Goal: Task Accomplishment & Management: Use online tool/utility

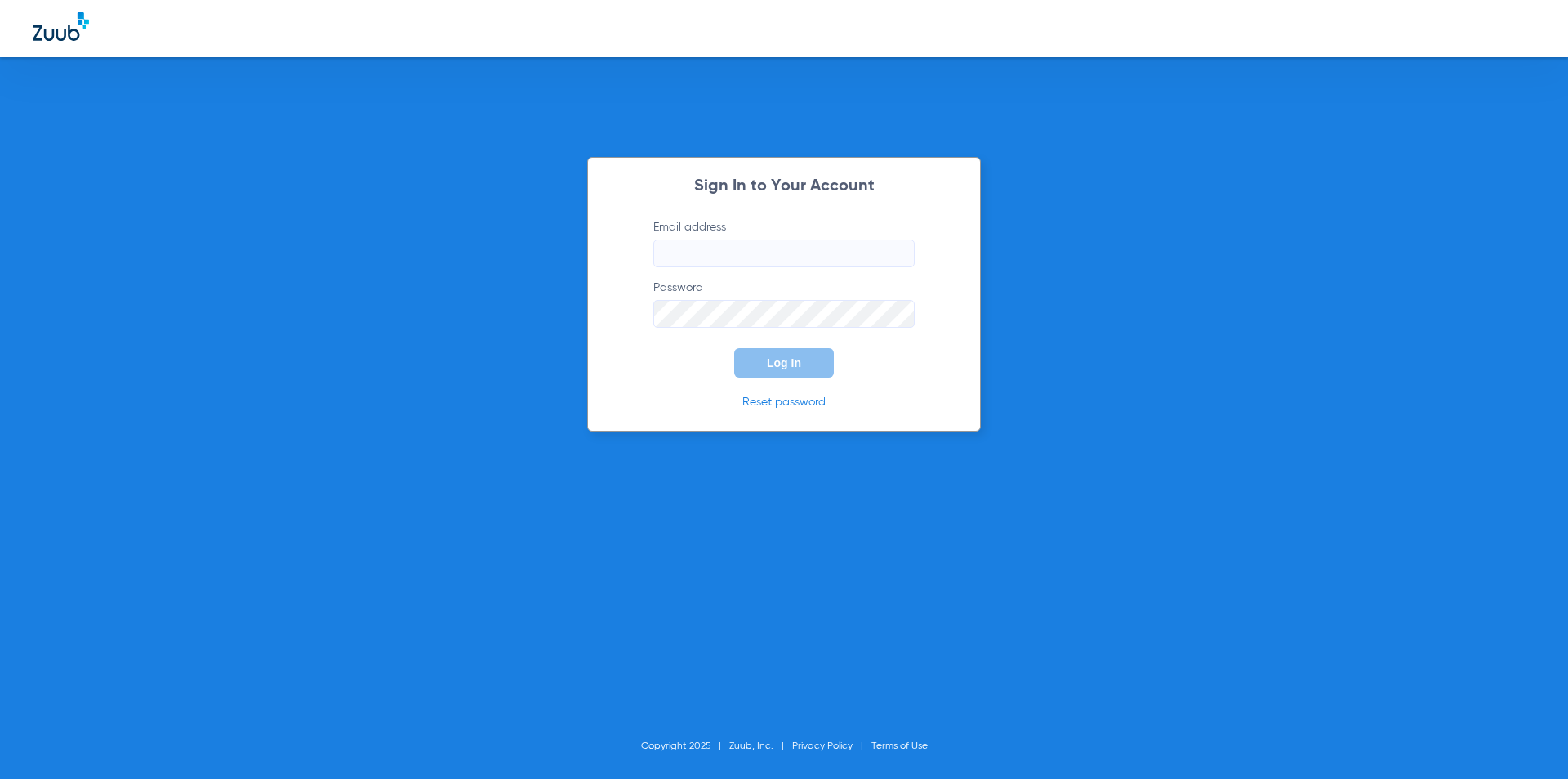
type input "[EMAIL_ADDRESS][DOMAIN_NAME]"
click at [787, 359] on span "Log In" at bounding box center [784, 363] width 34 height 13
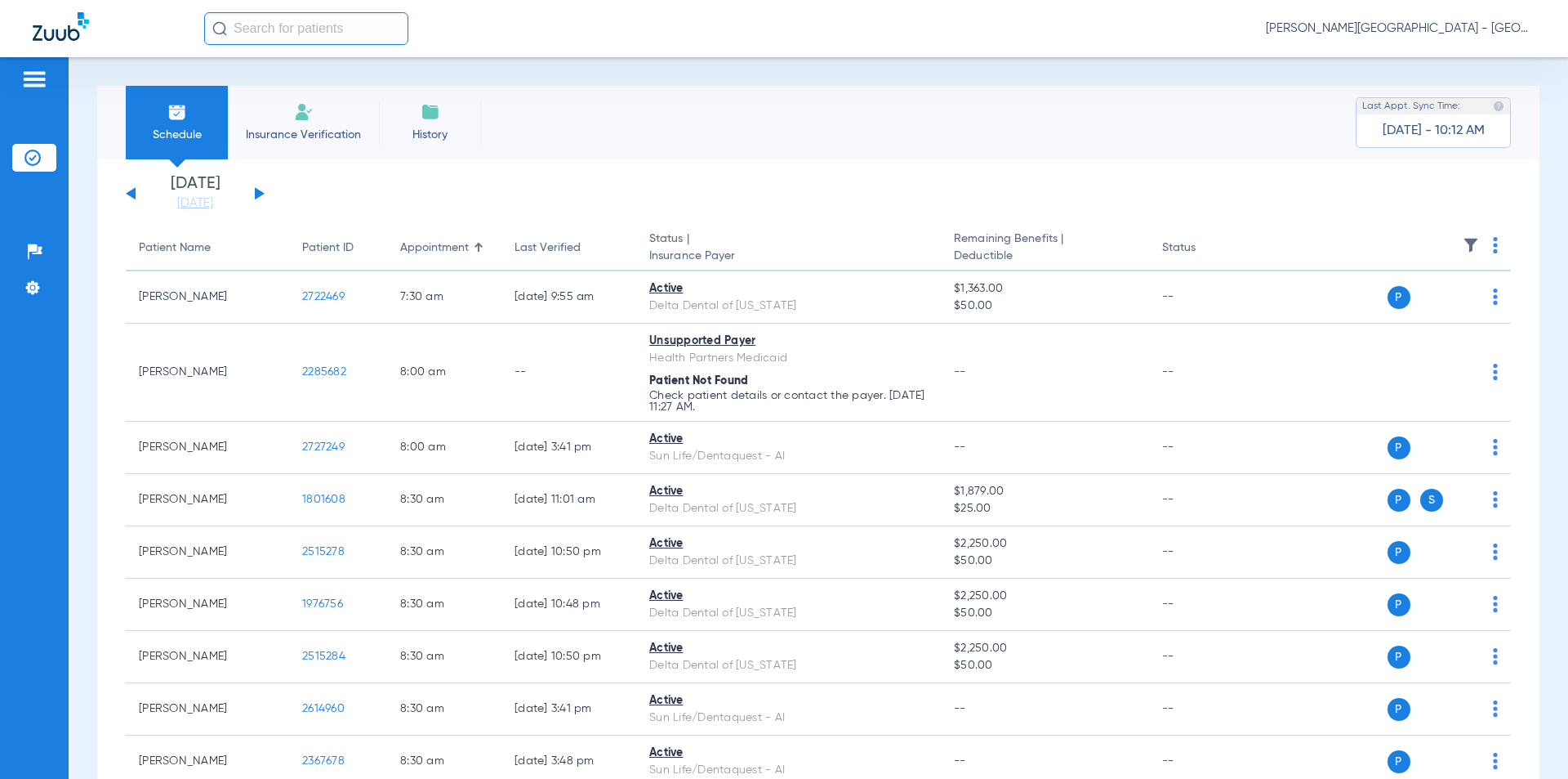
click at [257, 190] on button at bounding box center [260, 193] width 10 height 13
click at [258, 190] on button at bounding box center [260, 193] width 10 height 13
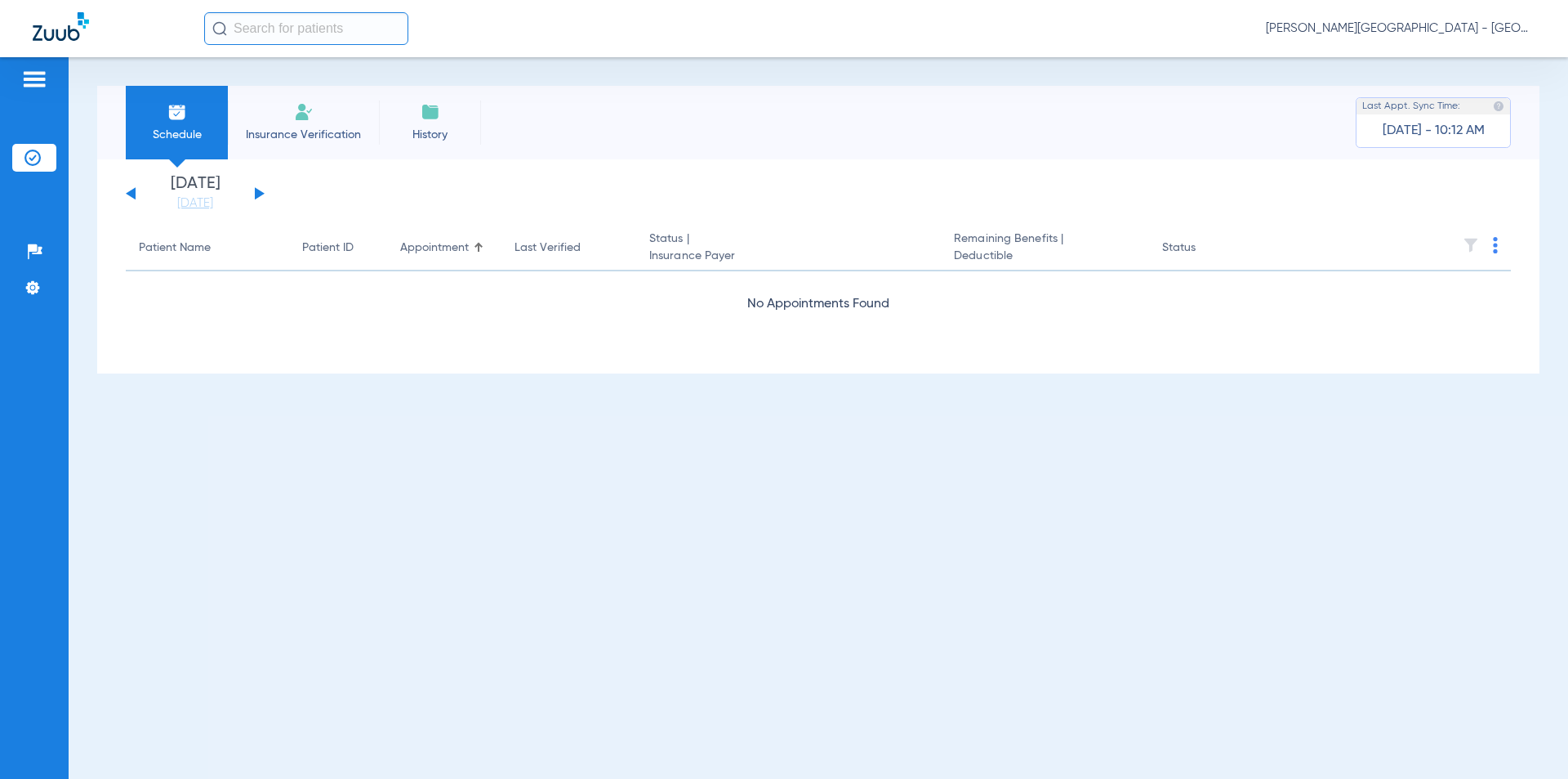
click at [258, 190] on button at bounding box center [260, 193] width 10 height 13
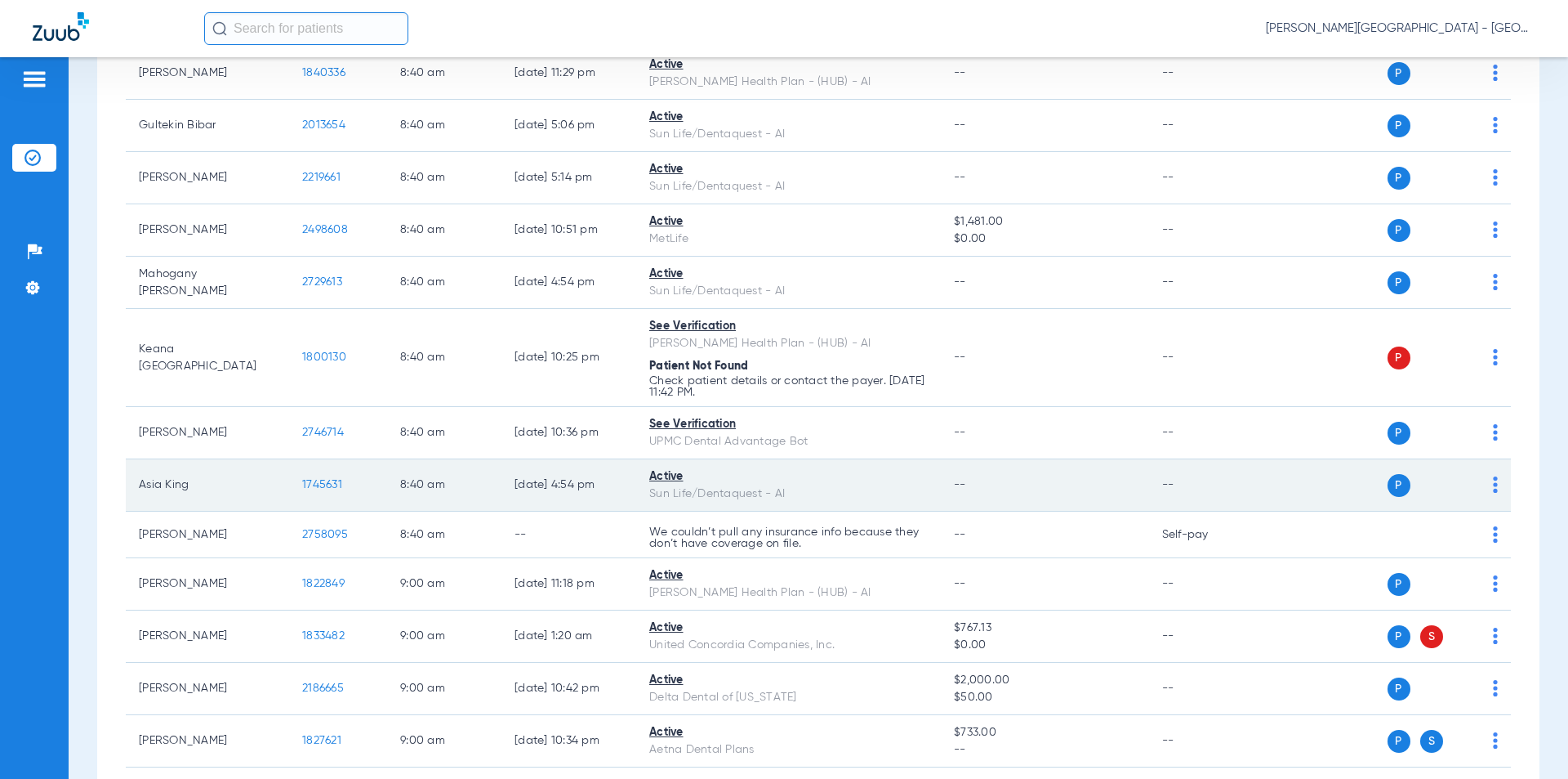
scroll to position [2615, 0]
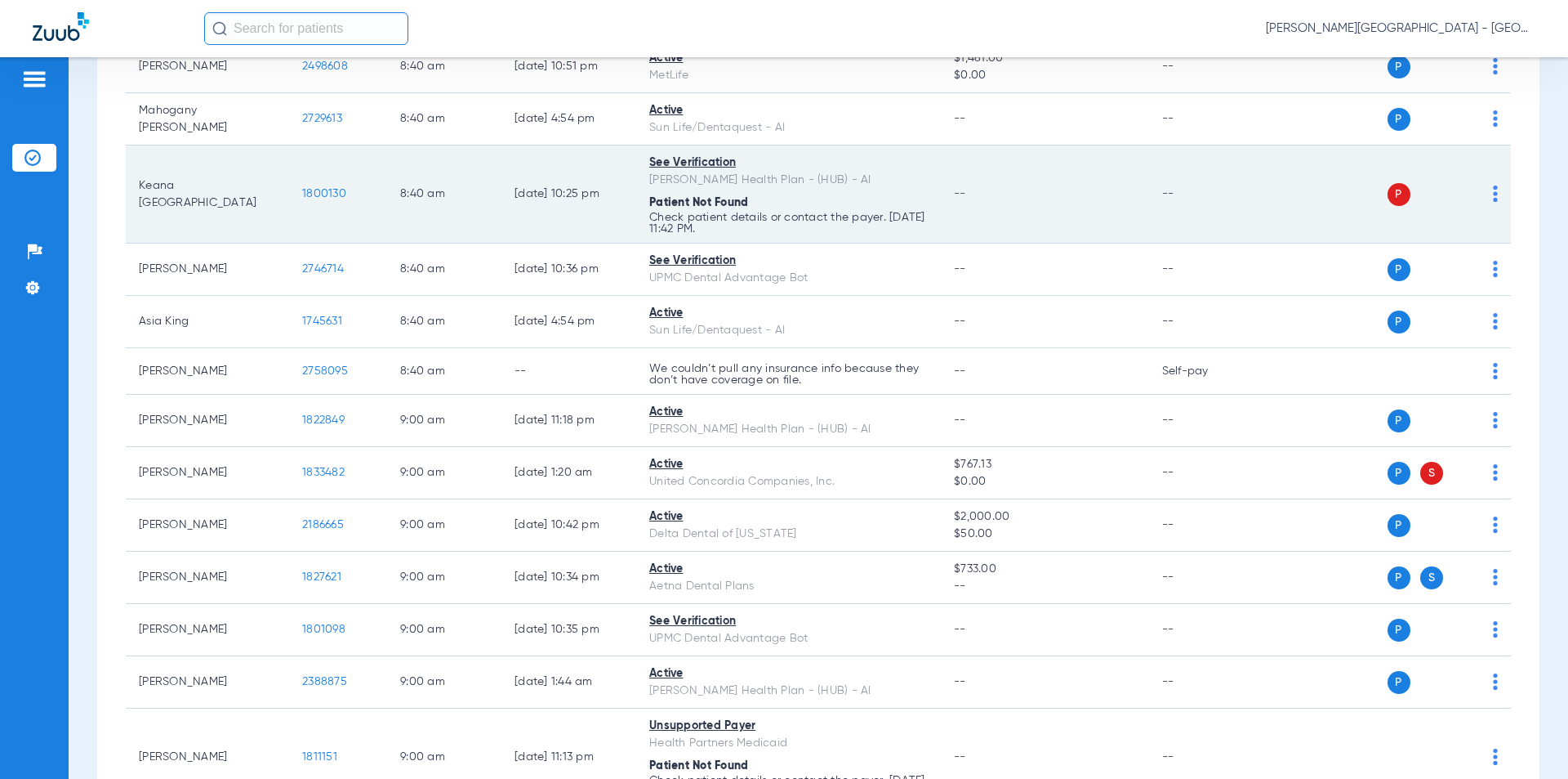
click at [286, 173] on tr "Keana [GEOGRAPHIC_DATA] 1800130 8:40 AM [DATE] 10:25 PM See Verification [PERSO…" at bounding box center [818, 193] width 1385 height 98
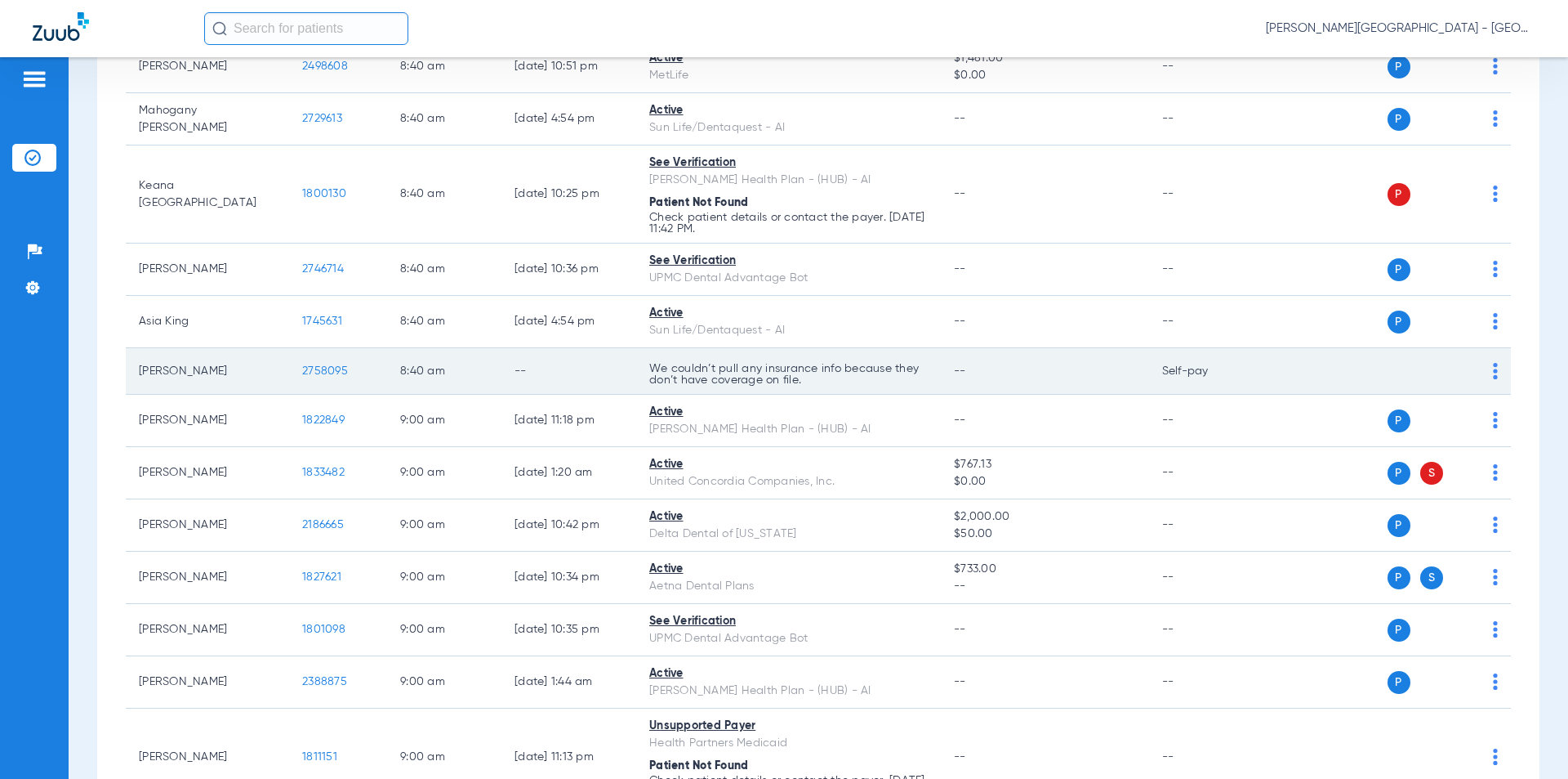
drag, startPoint x: 281, startPoint y: 355, endPoint x: 334, endPoint y: 351, distance: 53.2
click at [280, 355] on tr "[PERSON_NAME] 2758095 8:40 AM -- We couldn’t pull any insurance info because th…" at bounding box center [818, 372] width 1385 height 47
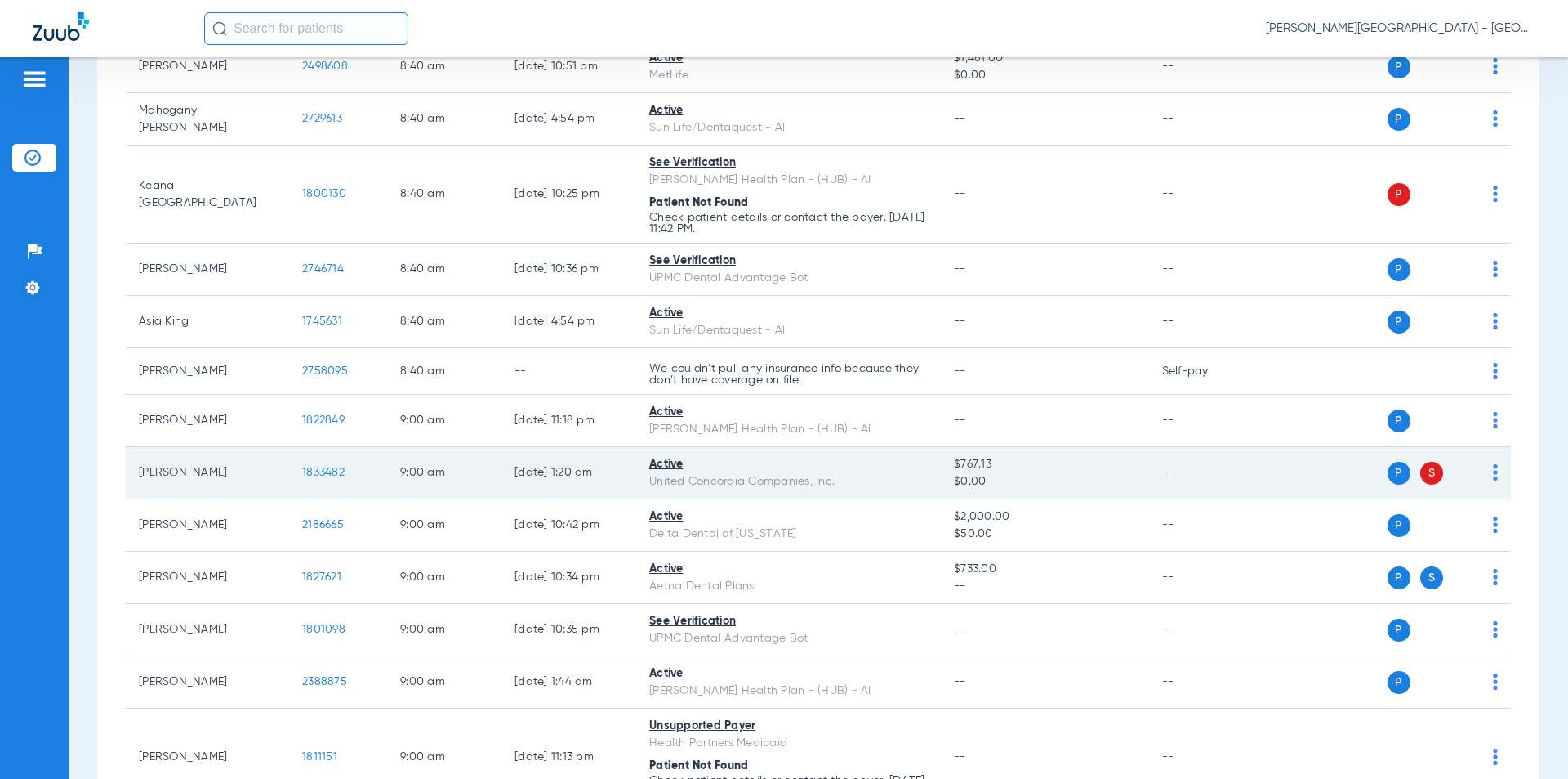
drag, startPoint x: 345, startPoint y: 453, endPoint x: 326, endPoint y: 468, distance: 24.2
click at [294, 450] on td "1833482" at bounding box center [337, 473] width 98 height 52
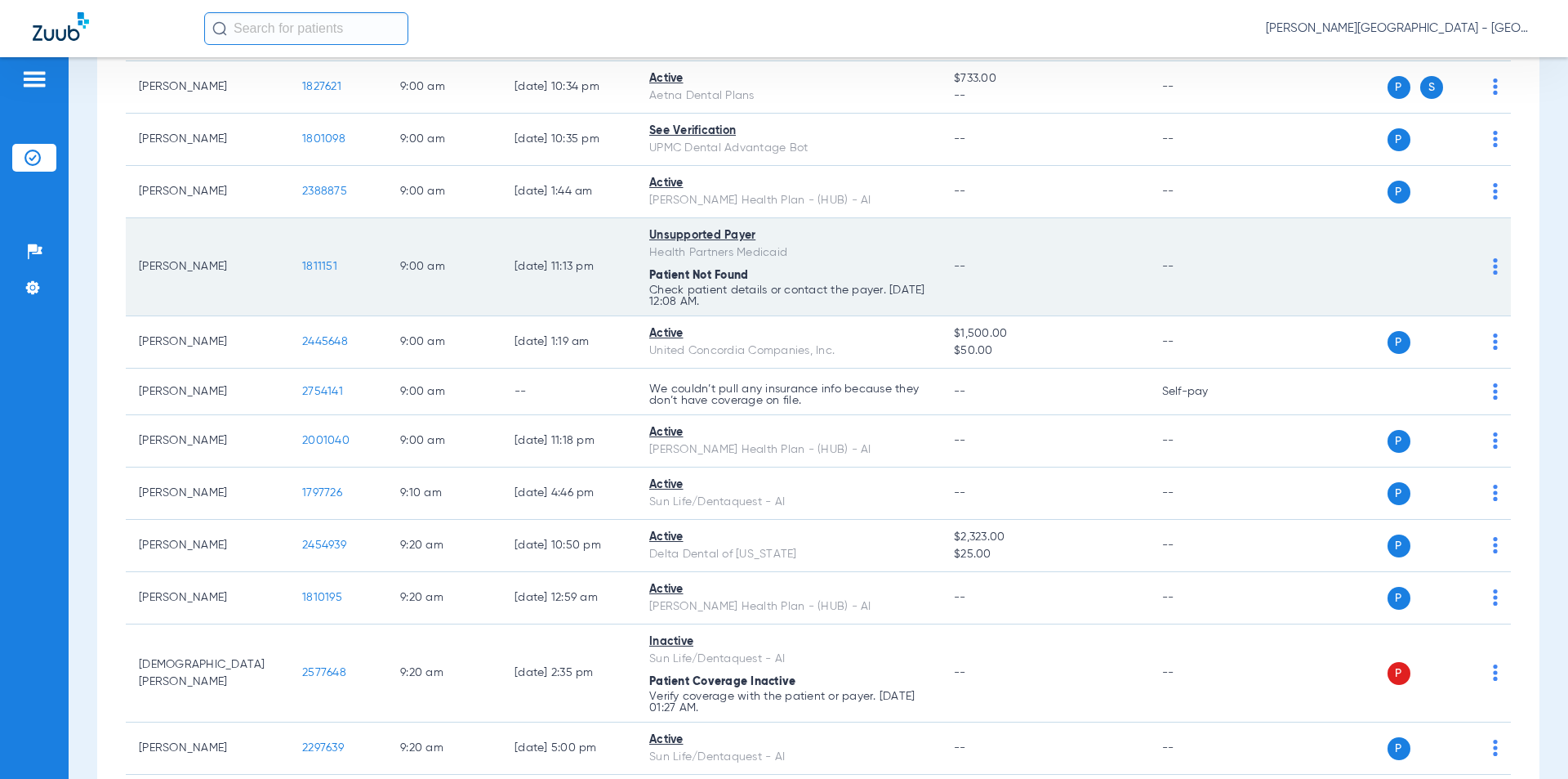
scroll to position [3186, 0]
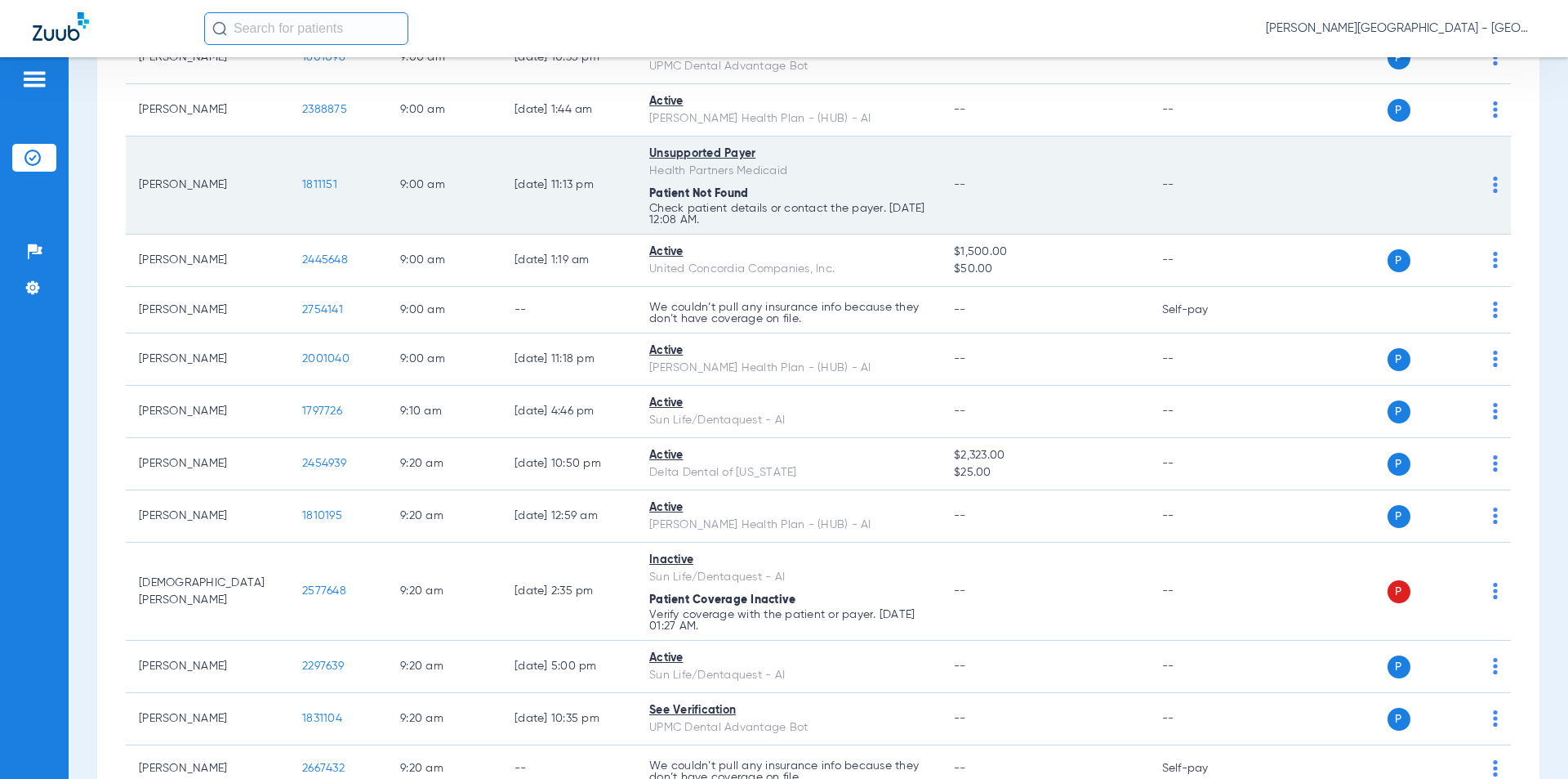
drag, startPoint x: 292, startPoint y: 167, endPoint x: 279, endPoint y: 165, distance: 13.2
click at [279, 165] on tr "[PERSON_NAME] 1811151 9:00 AM [DATE] 11:13 PM Unsupported Payer Health Partners…" at bounding box center [818, 184] width 1385 height 98
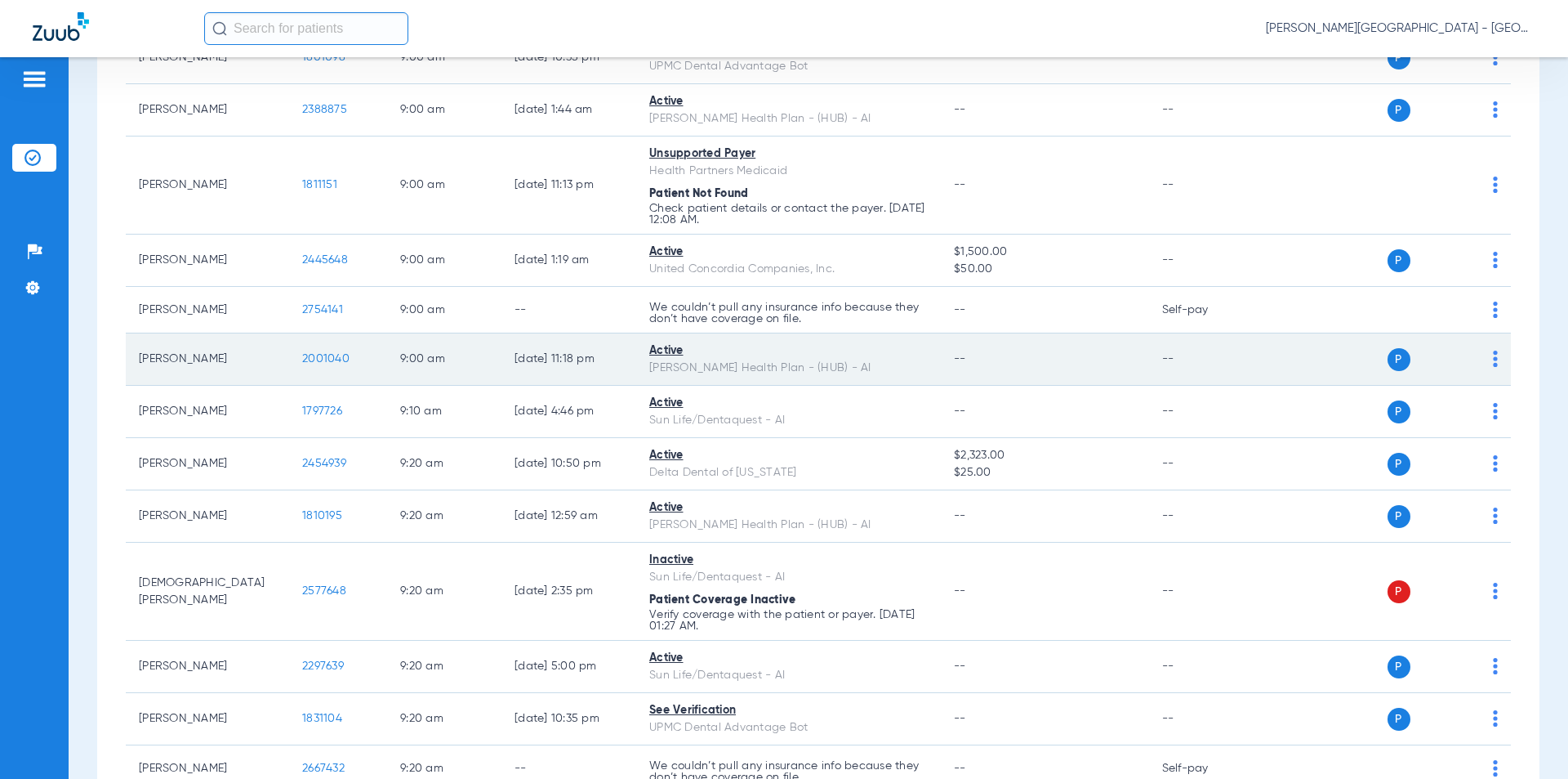
scroll to position [3350, 0]
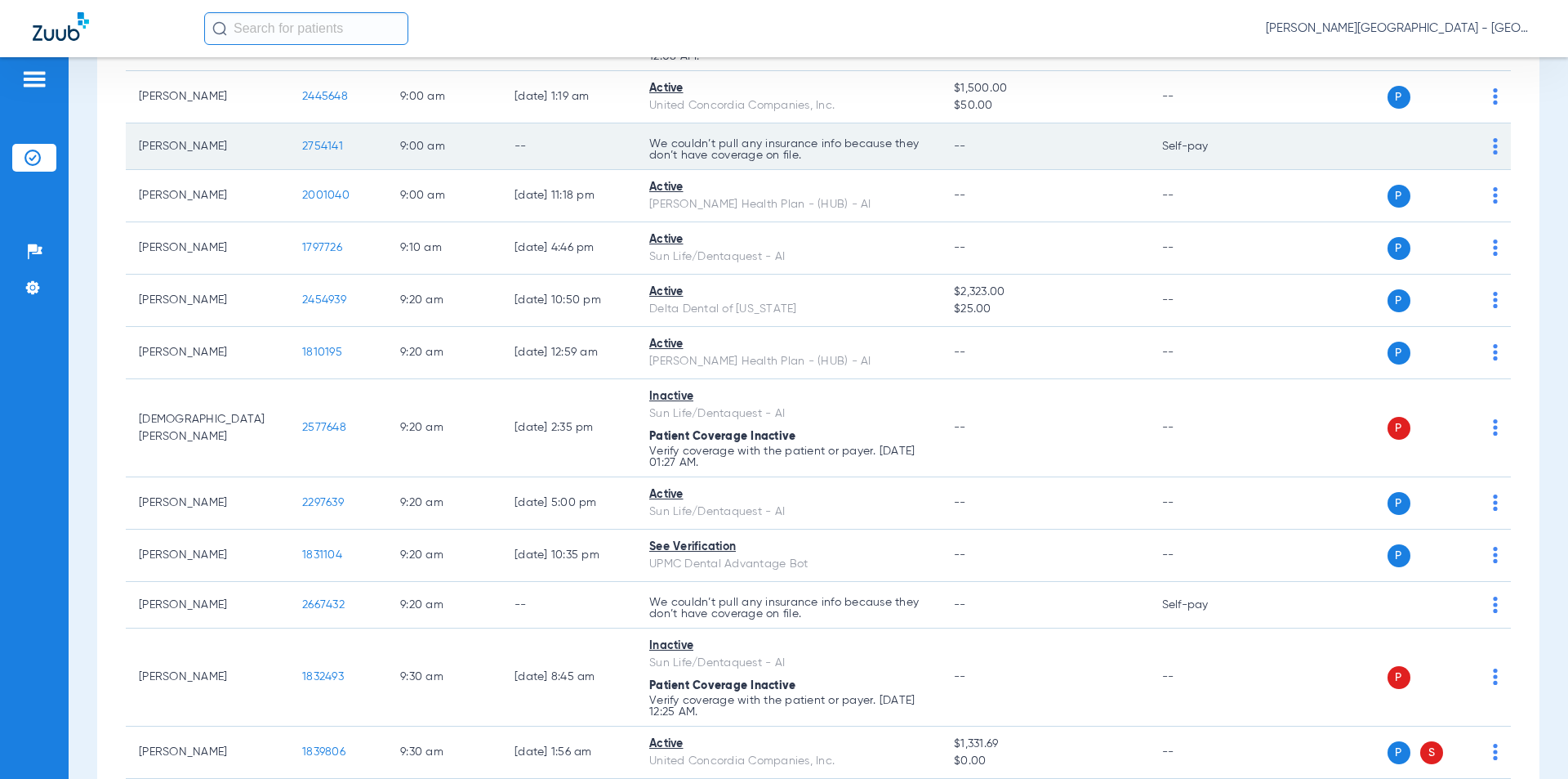
click at [260, 124] on tr "[PERSON_NAME] 2754141 9:00 AM -- We couldn’t pull any insurance info because th…" at bounding box center [818, 147] width 1385 height 47
copy tr "2754141"
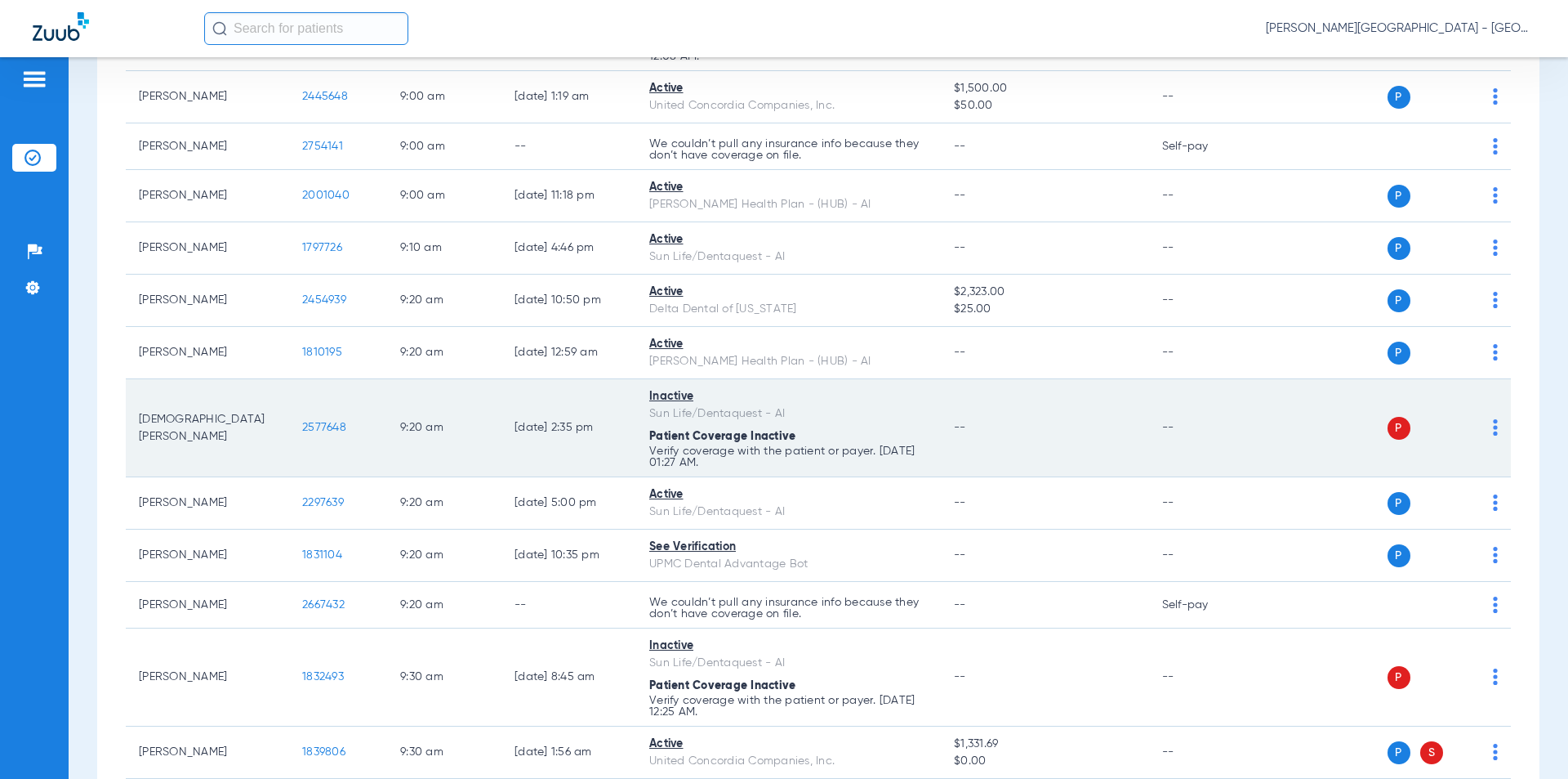
drag, startPoint x: 319, startPoint y: 415, endPoint x: 342, endPoint y: 417, distance: 23.1
click at [298, 415] on td "2577648" at bounding box center [337, 427] width 98 height 98
copy span "2577648"
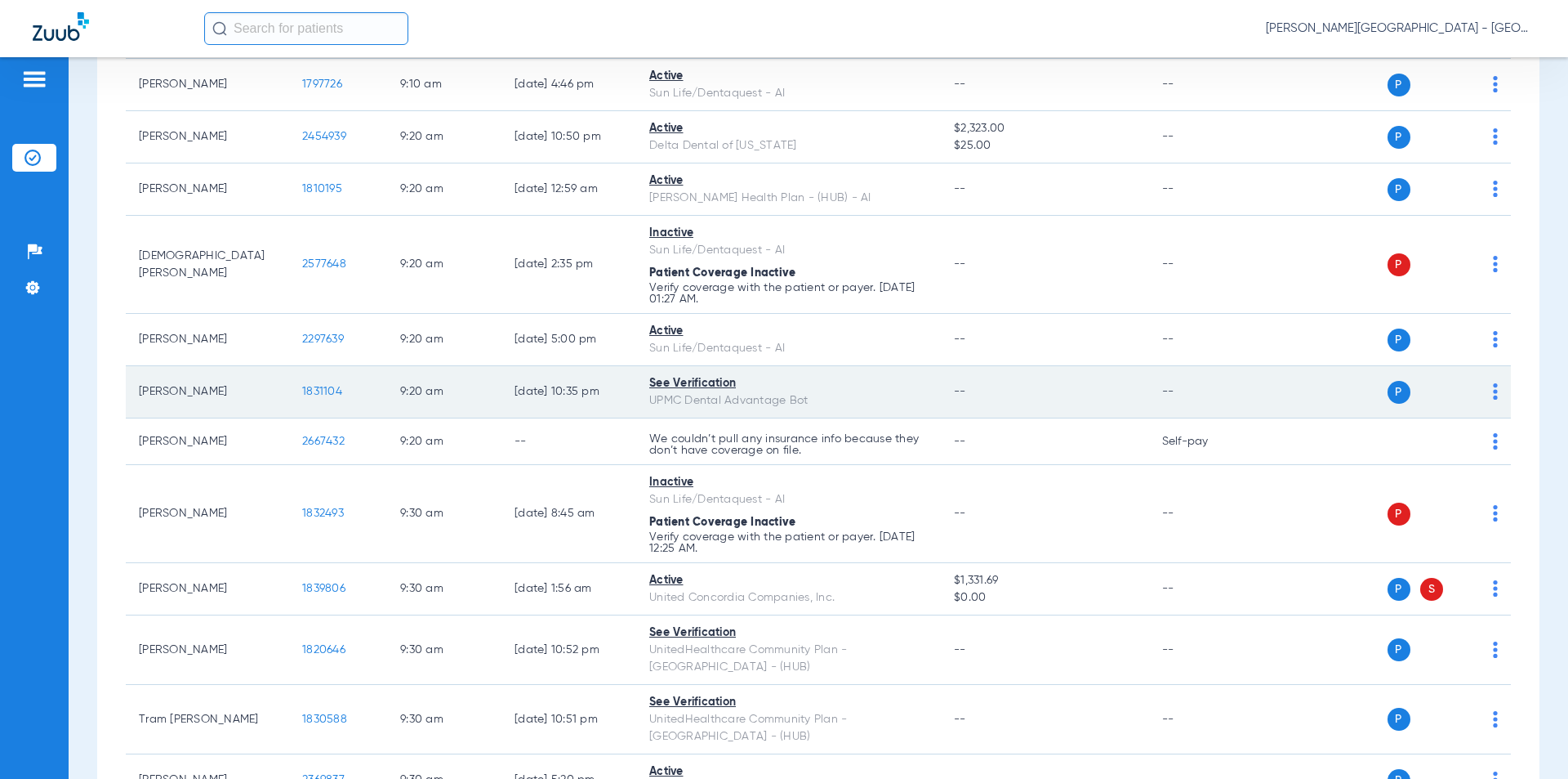
scroll to position [3595, 0]
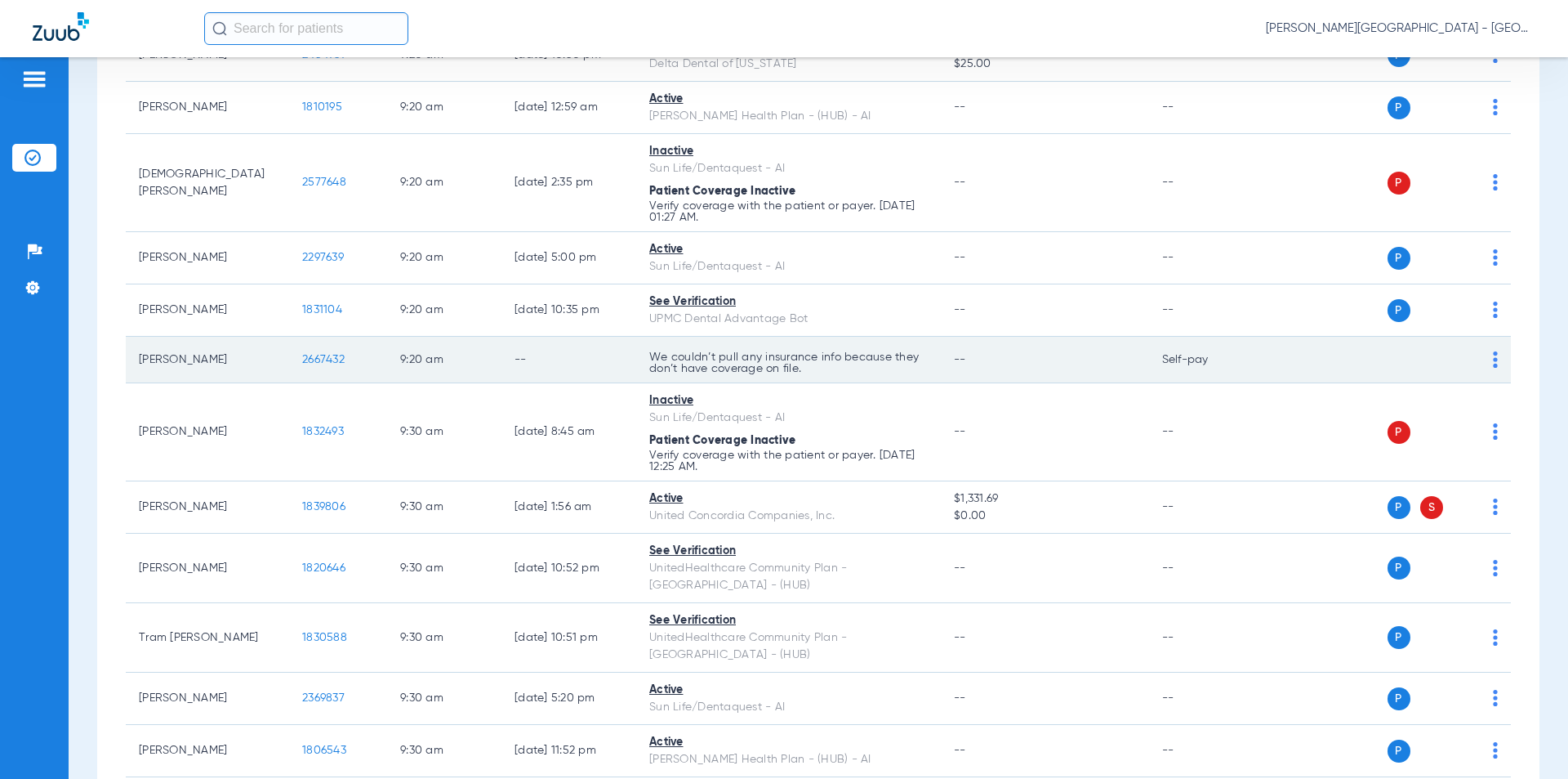
drag, startPoint x: 308, startPoint y: 341, endPoint x: 344, endPoint y: 343, distance: 36.1
click at [297, 341] on td "2667432" at bounding box center [337, 360] width 98 height 47
copy span "2667432"
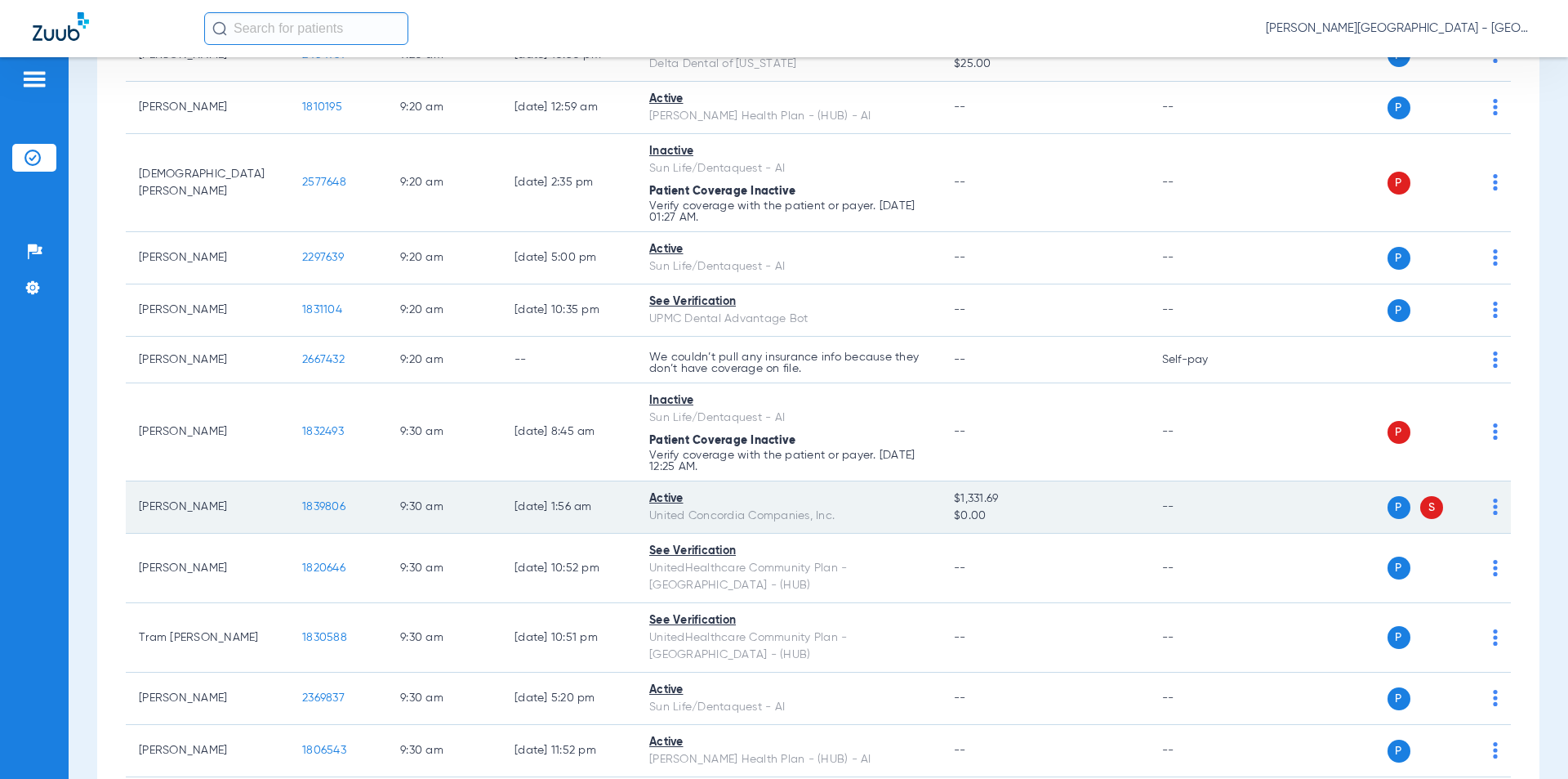
scroll to position [3839, 0]
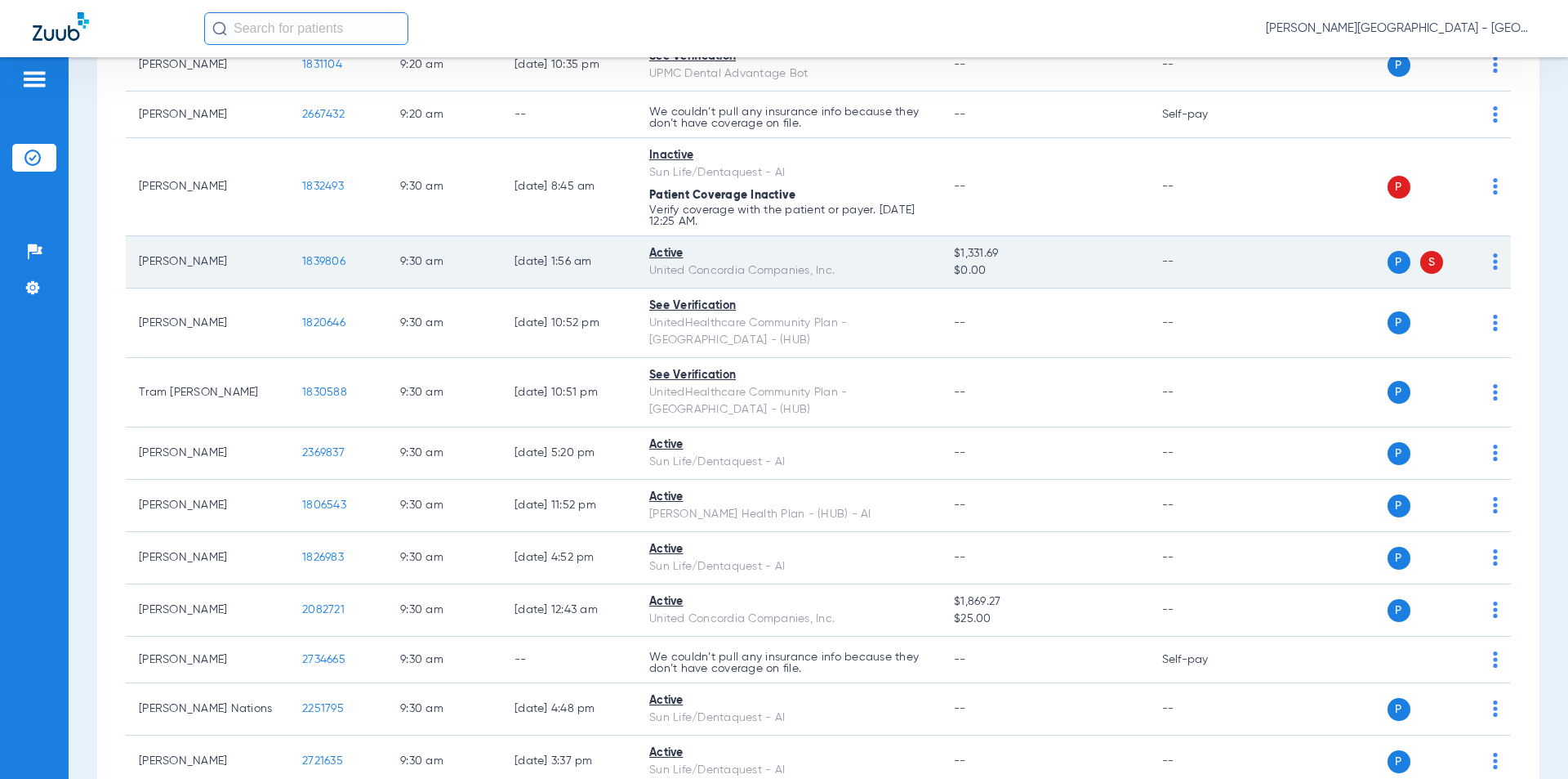
click at [260, 256] on tr "[PERSON_NAME] 1839806 9:30 AM [DATE] 1:56 AM Active United Concordia Companies,…" at bounding box center [818, 262] width 1385 height 52
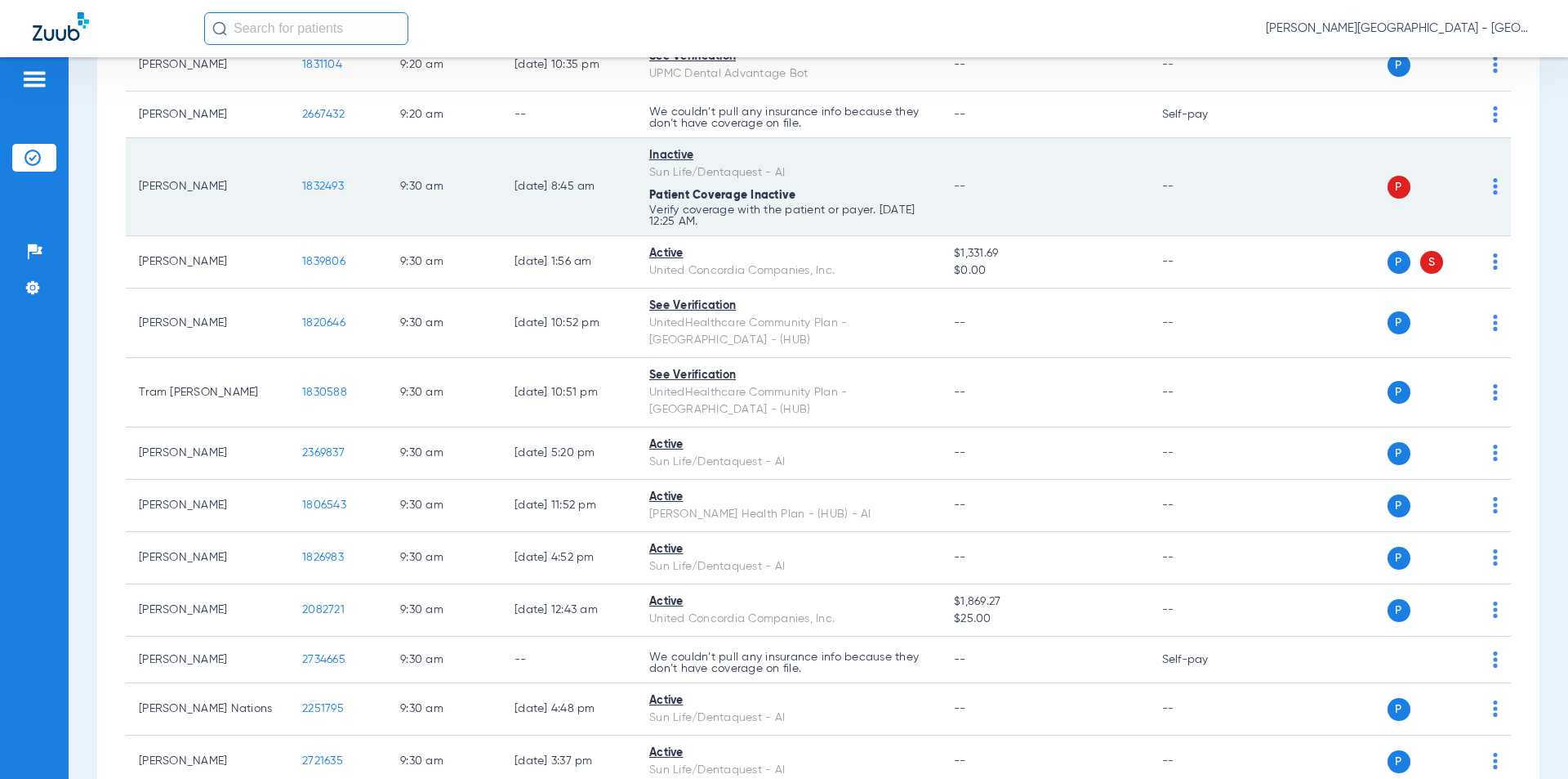
click at [277, 174] on tr "[PERSON_NAME] 1832493 9:30 AM [DATE] 8:45 AM Inactive Sun Life/Dentaquest - AI …" at bounding box center [818, 186] width 1385 height 98
copy tr "1832493"
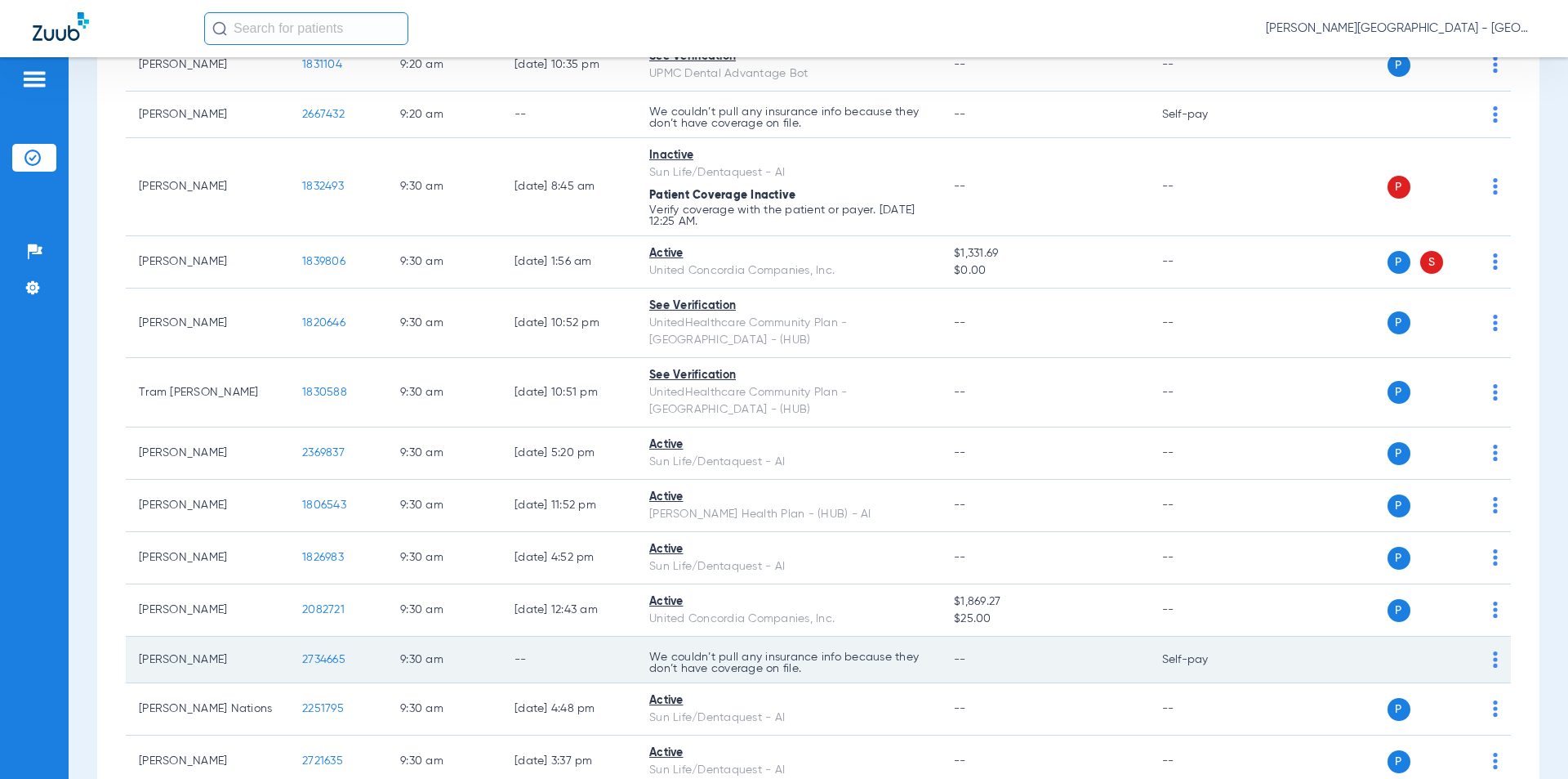
drag, startPoint x: 321, startPoint y: 607, endPoint x: 345, endPoint y: 610, distance: 24.2
click at [294, 637] on td "2734665" at bounding box center [337, 660] width 98 height 47
copy span "2734665"
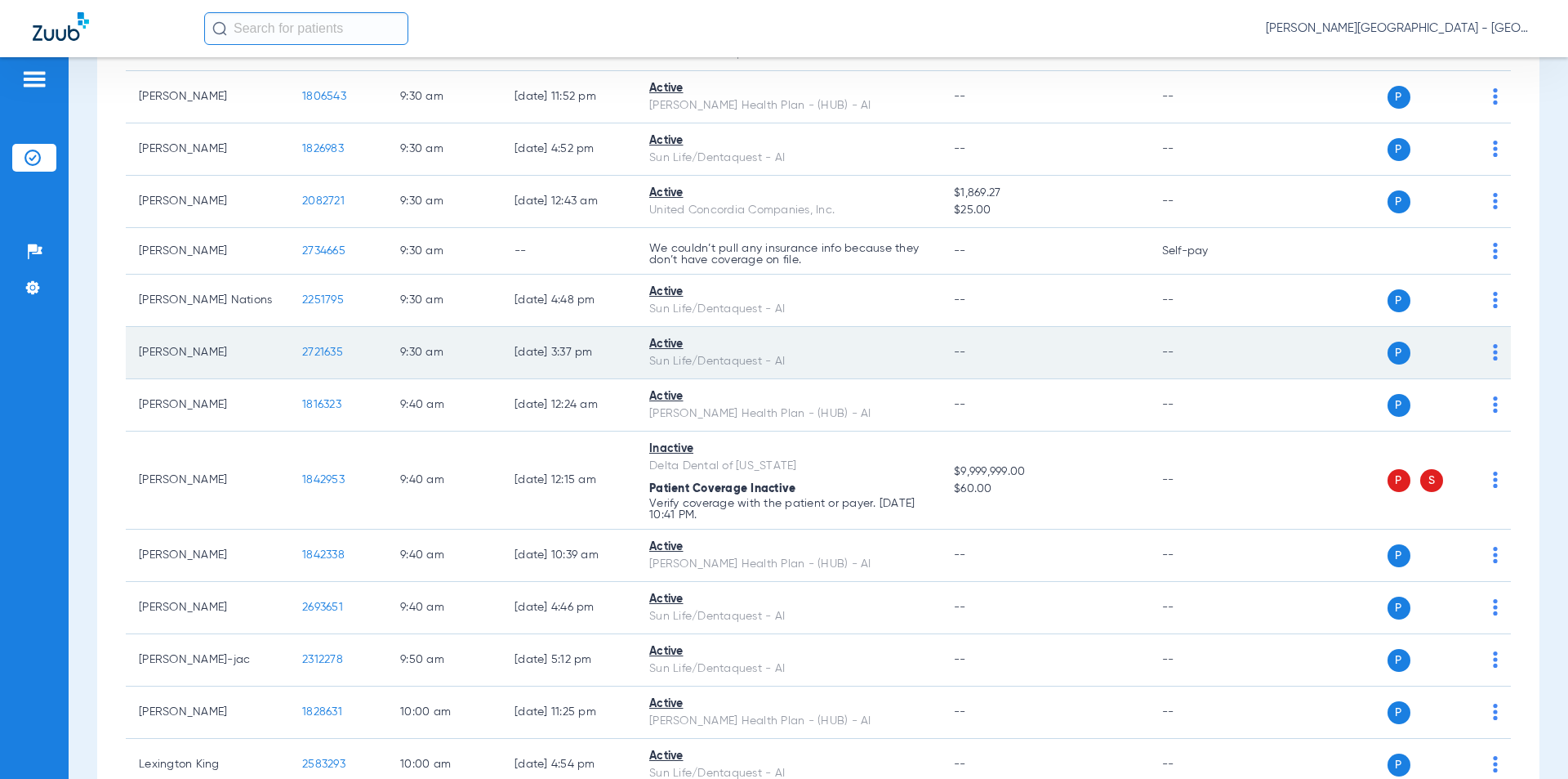
scroll to position [4330, 0]
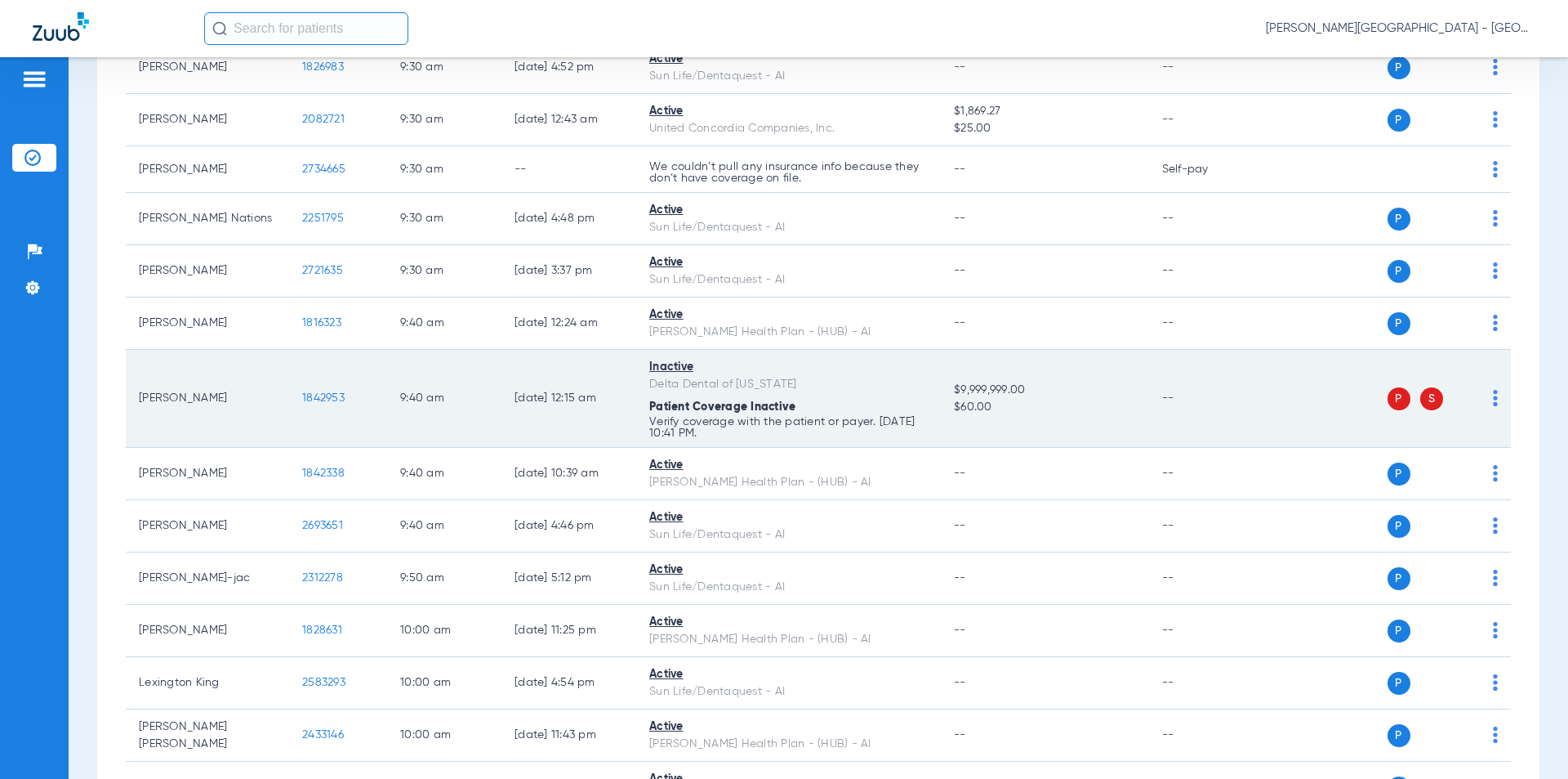
drag, startPoint x: 345, startPoint y: 346, endPoint x: 285, endPoint y: 347, distance: 60.0
click at [285, 350] on tr "[PERSON_NAME] 1842953 9:40 AM [DATE] 12:15 AM Inactive Delta Dental of [US_STAT…" at bounding box center [818, 398] width 1385 height 98
copy tr "1842953"
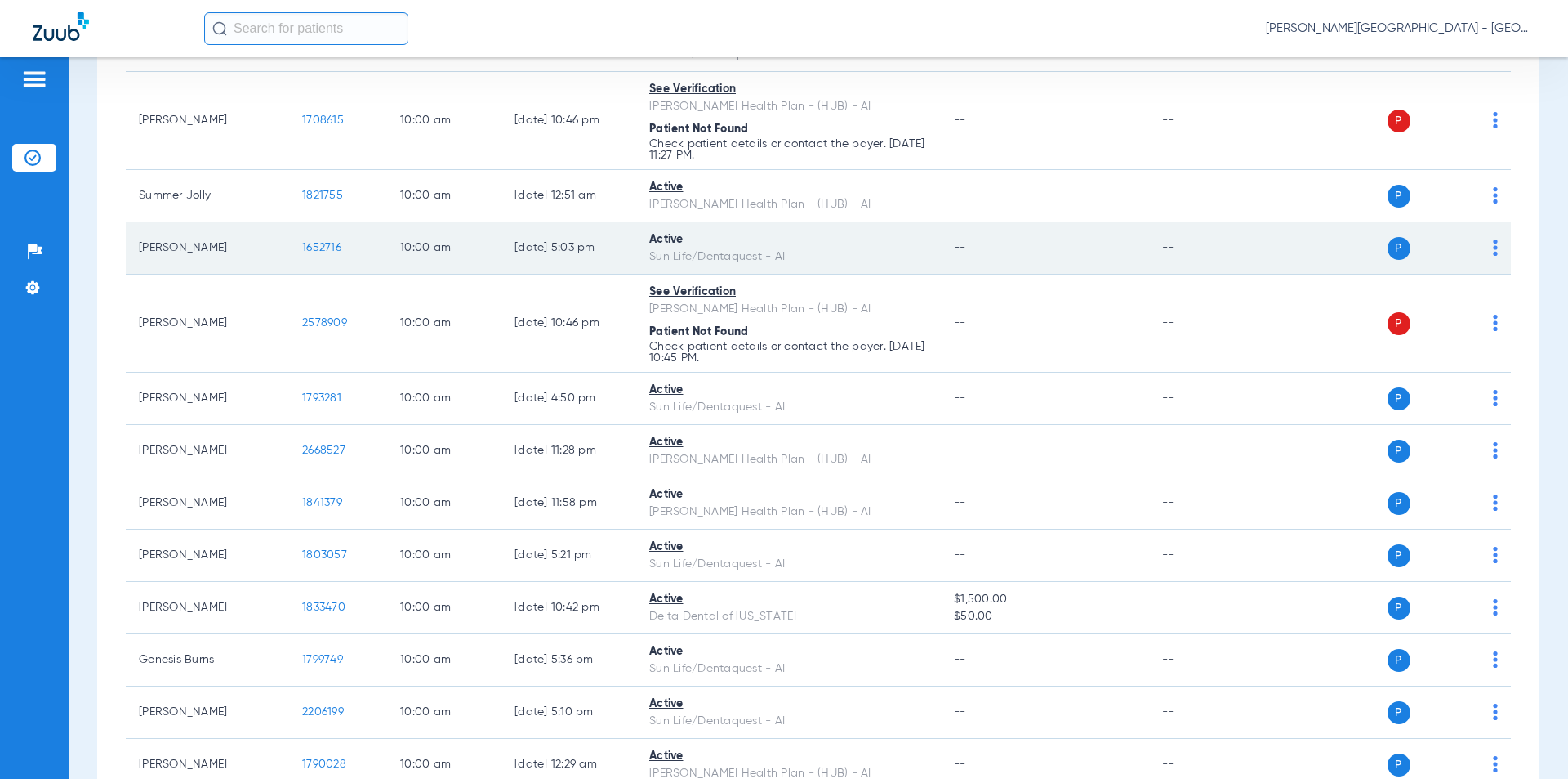
scroll to position [5147, 0]
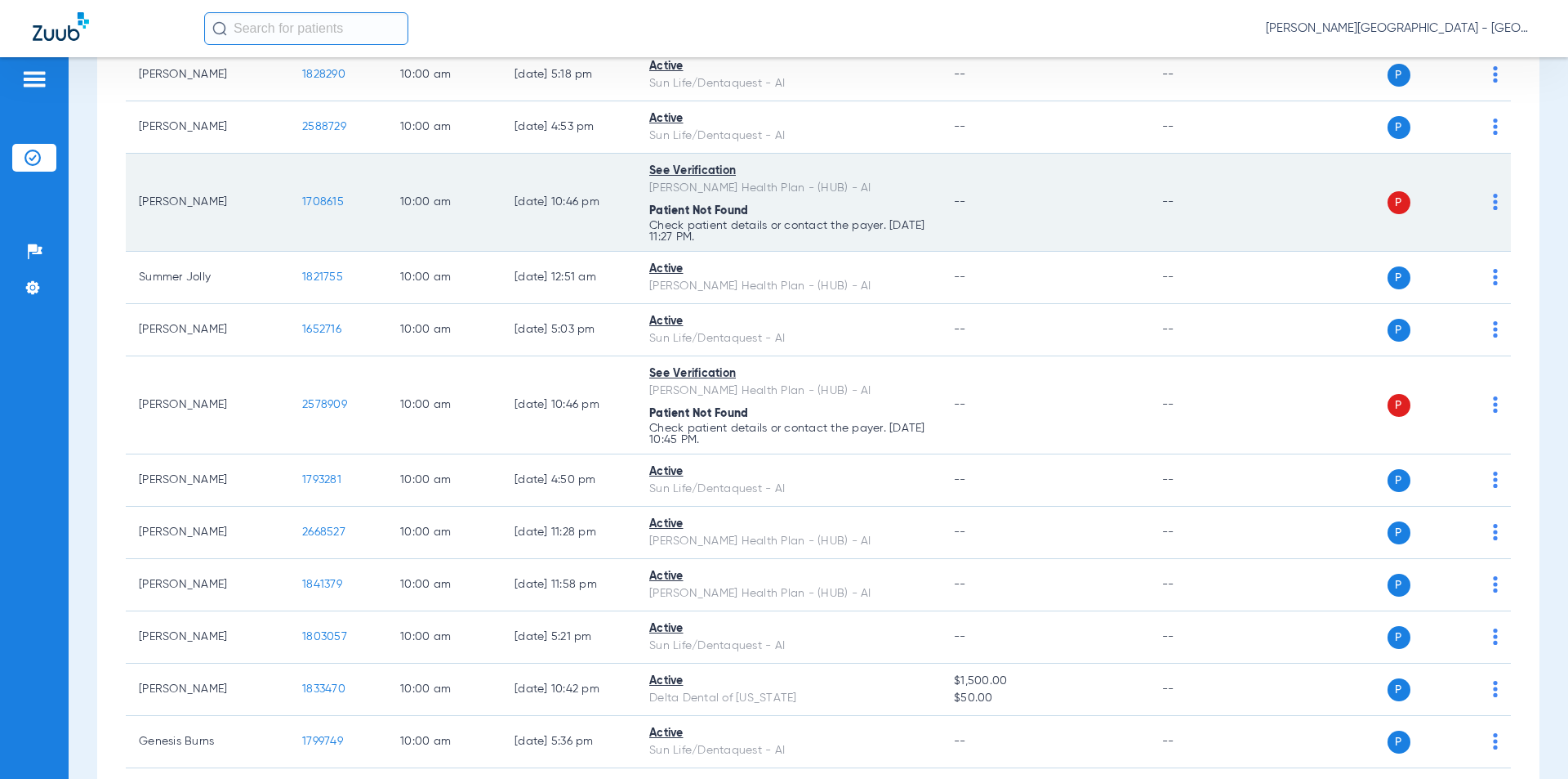
drag, startPoint x: 298, startPoint y: 152, endPoint x: 285, endPoint y: 150, distance: 13.2
click at [285, 154] on tr "[PERSON_NAME] 1708615 10:00 AM [DATE] 10:46 PM See Verification [PERSON_NAME] H…" at bounding box center [818, 202] width 1385 height 98
copy tr "1708615"
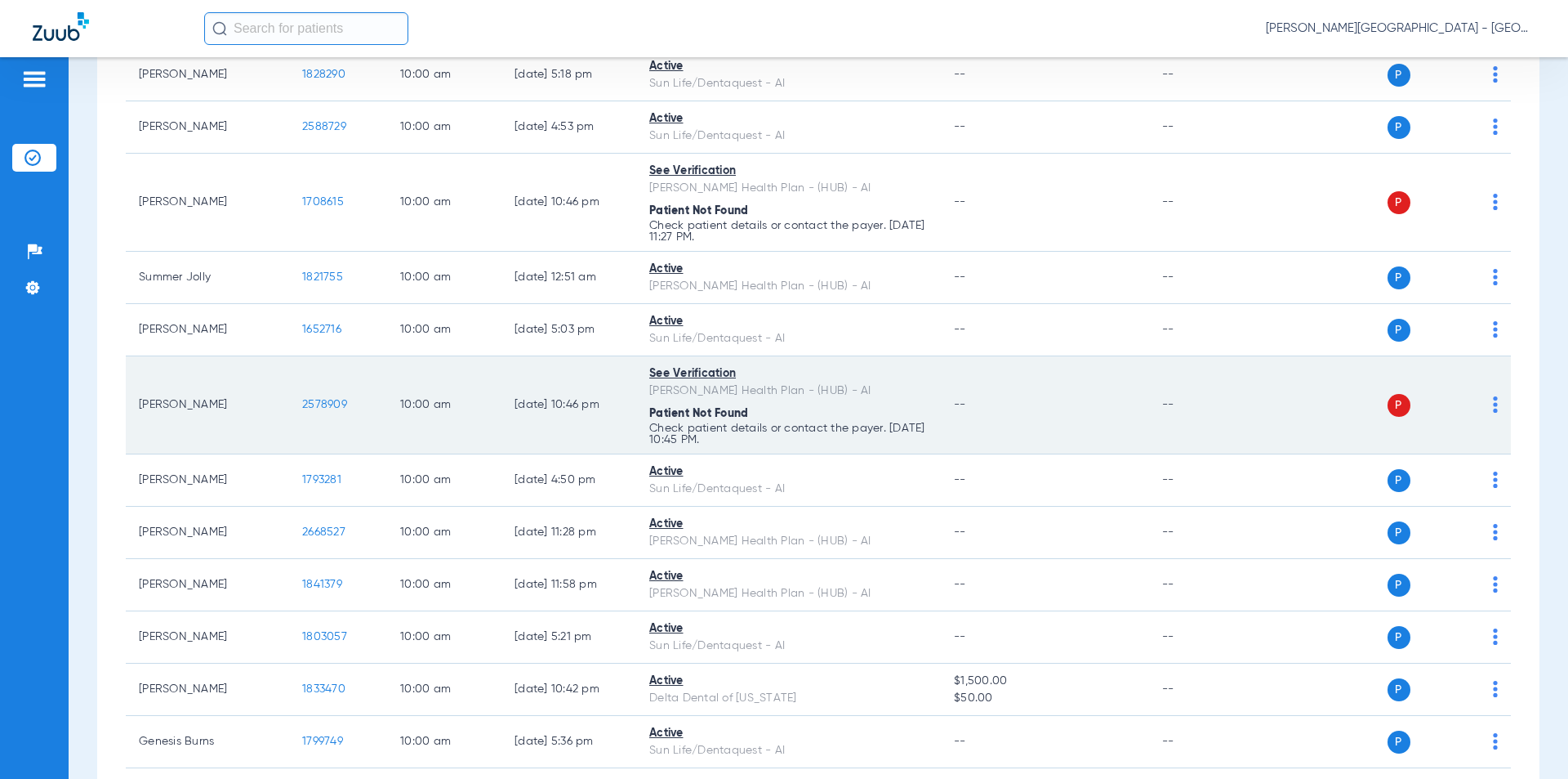
click at [286, 356] on tr "[PERSON_NAME] 2578909 10:00 AM [DATE] 10:46 PM See Verification [PERSON_NAME] H…" at bounding box center [818, 405] width 1385 height 98
copy tr "2578909"
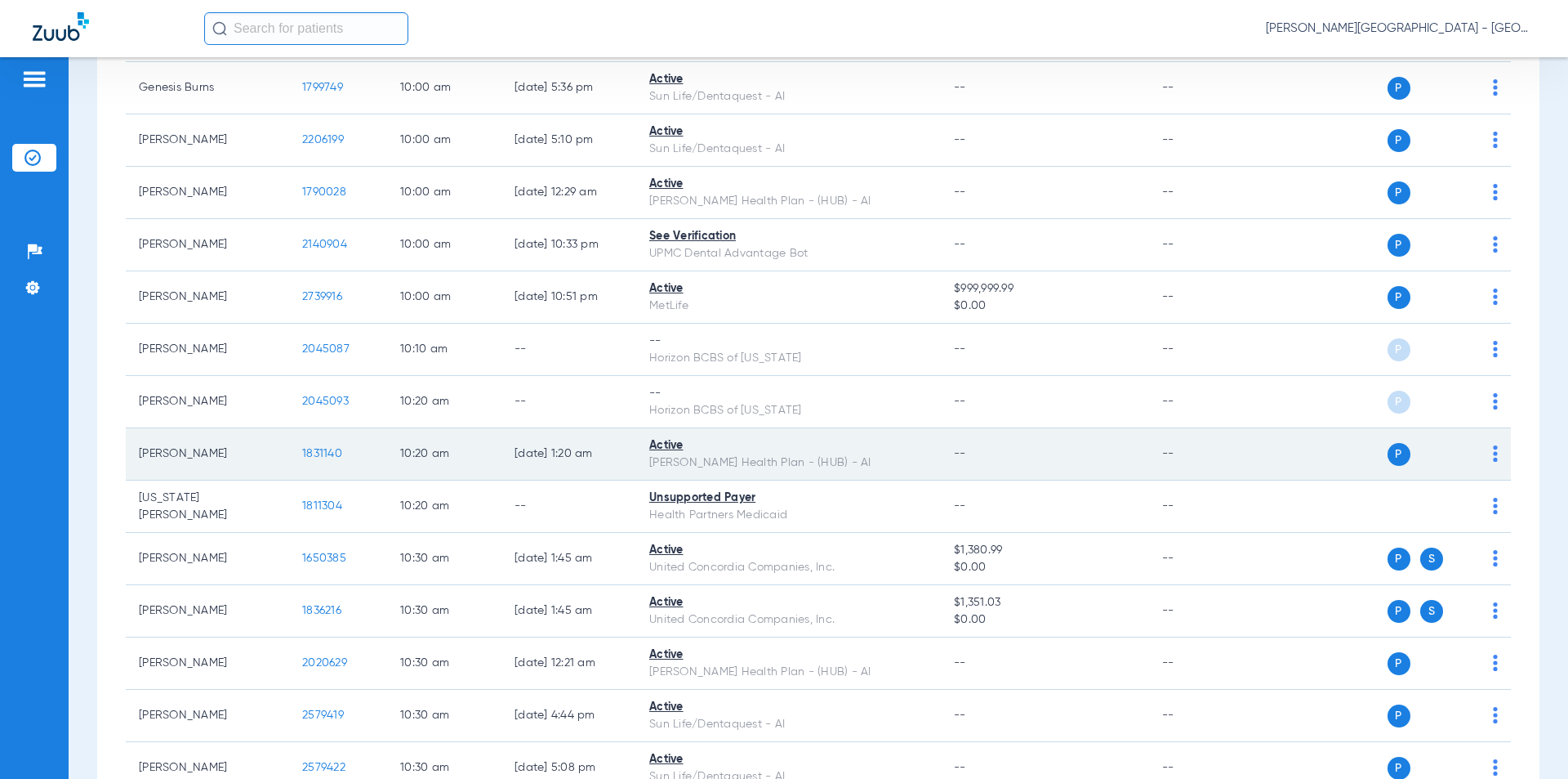
scroll to position [5882, 0]
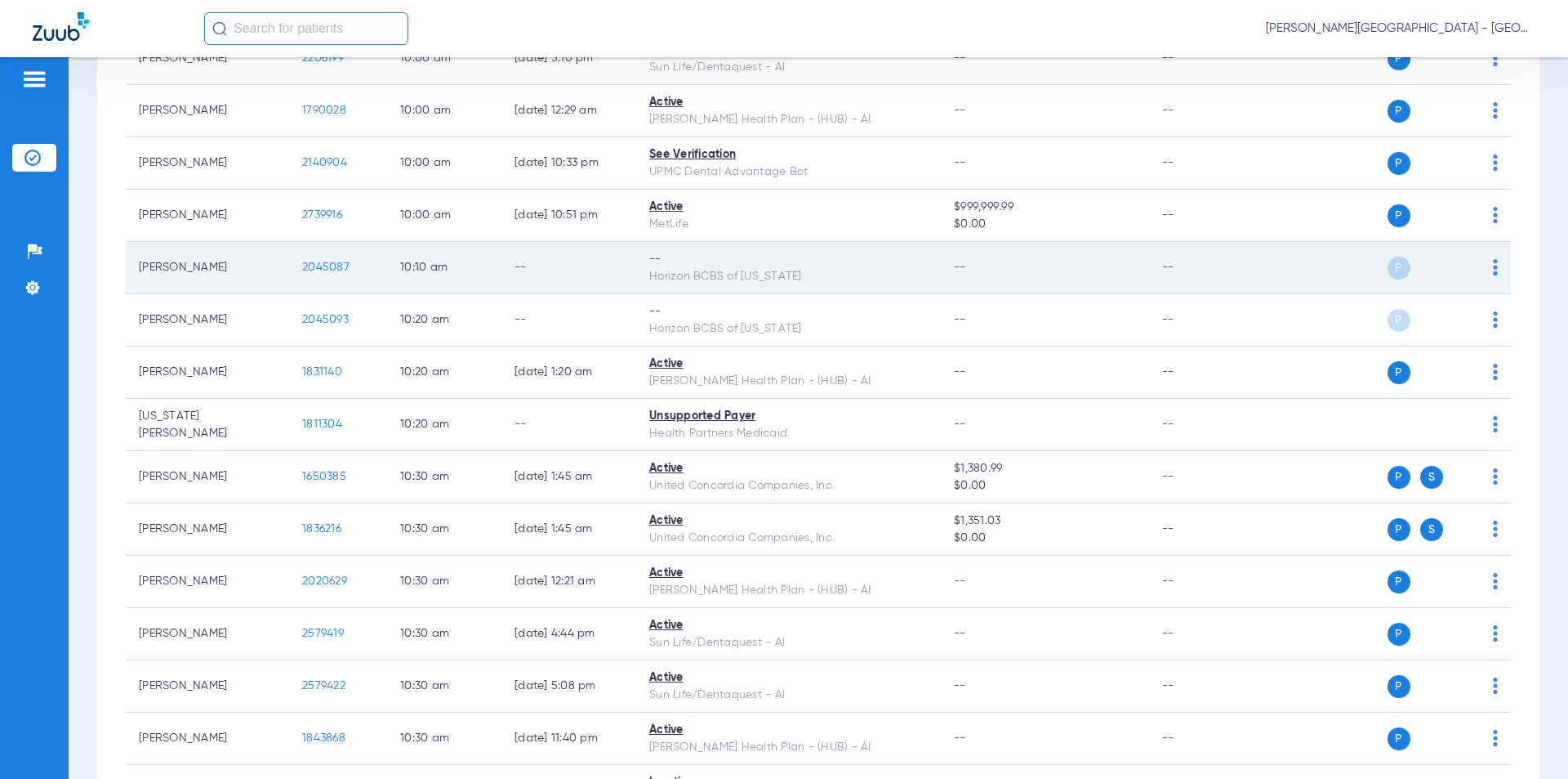
click at [294, 242] on td "2045087" at bounding box center [337, 268] width 98 height 52
copy span "2045087"
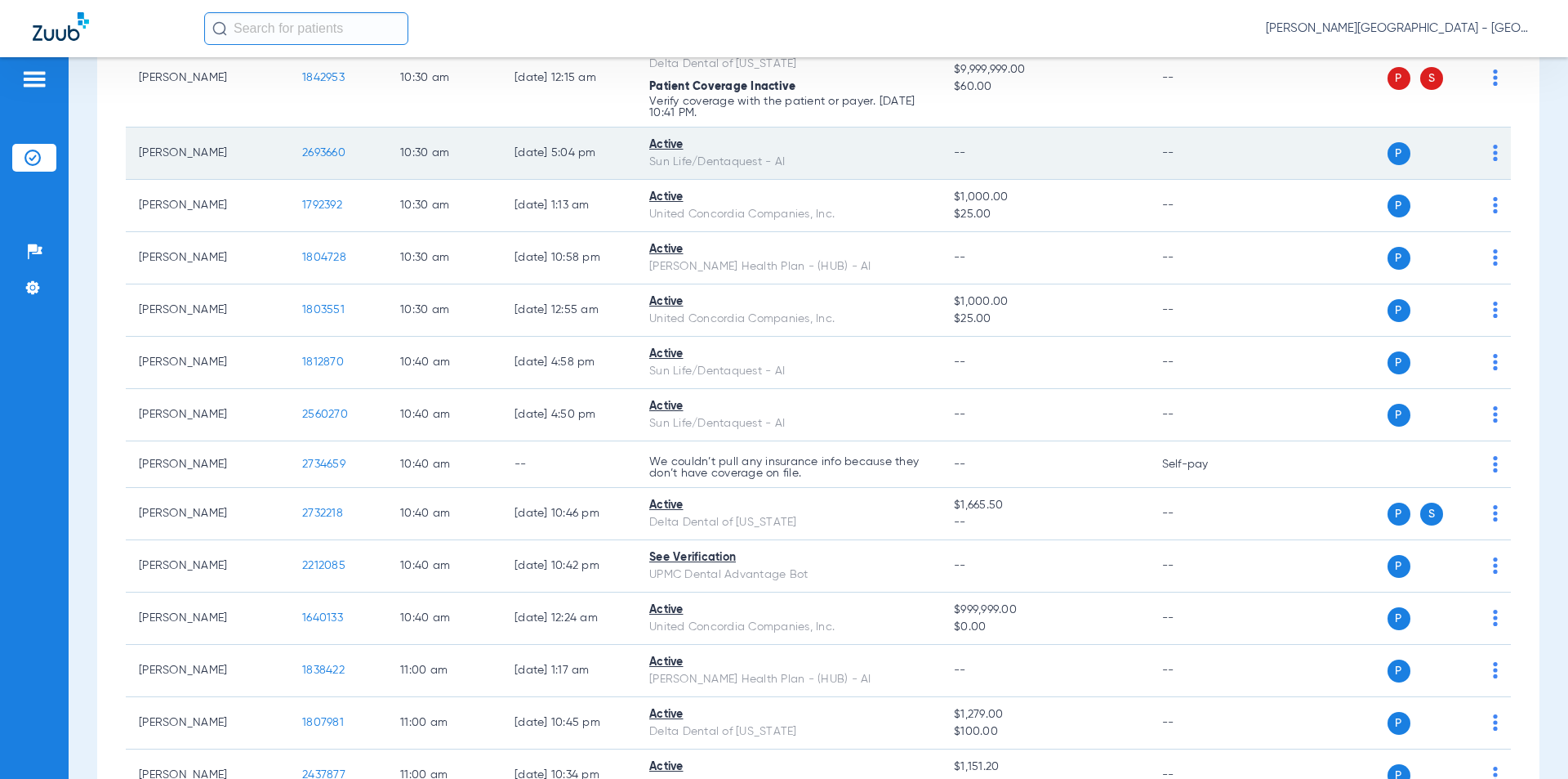
scroll to position [6862, 0]
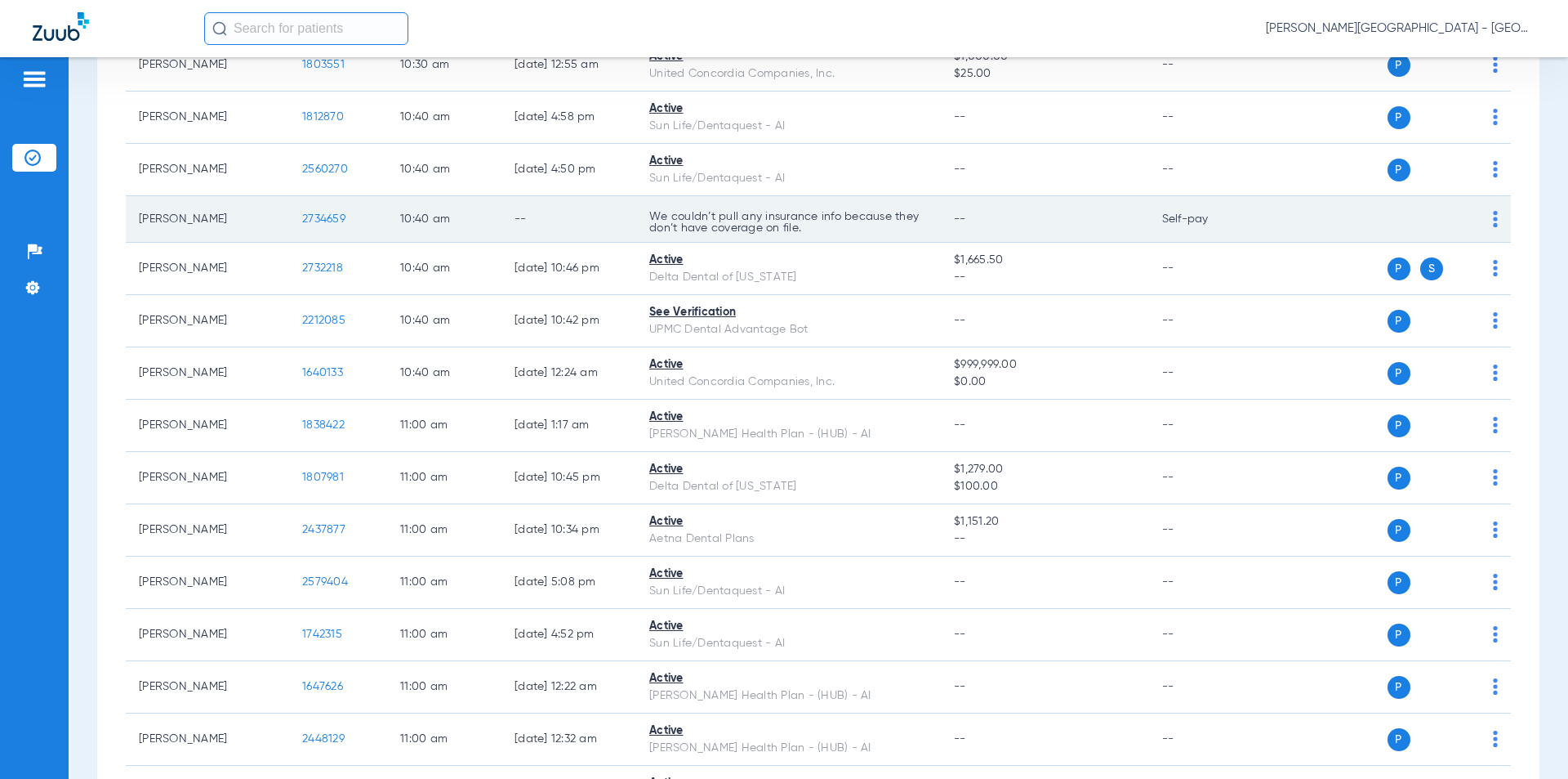
click at [272, 196] on tr "[PERSON_NAME] 2734659 10:40 AM -- We couldn’t pull any insurance info because t…" at bounding box center [818, 219] width 1385 height 47
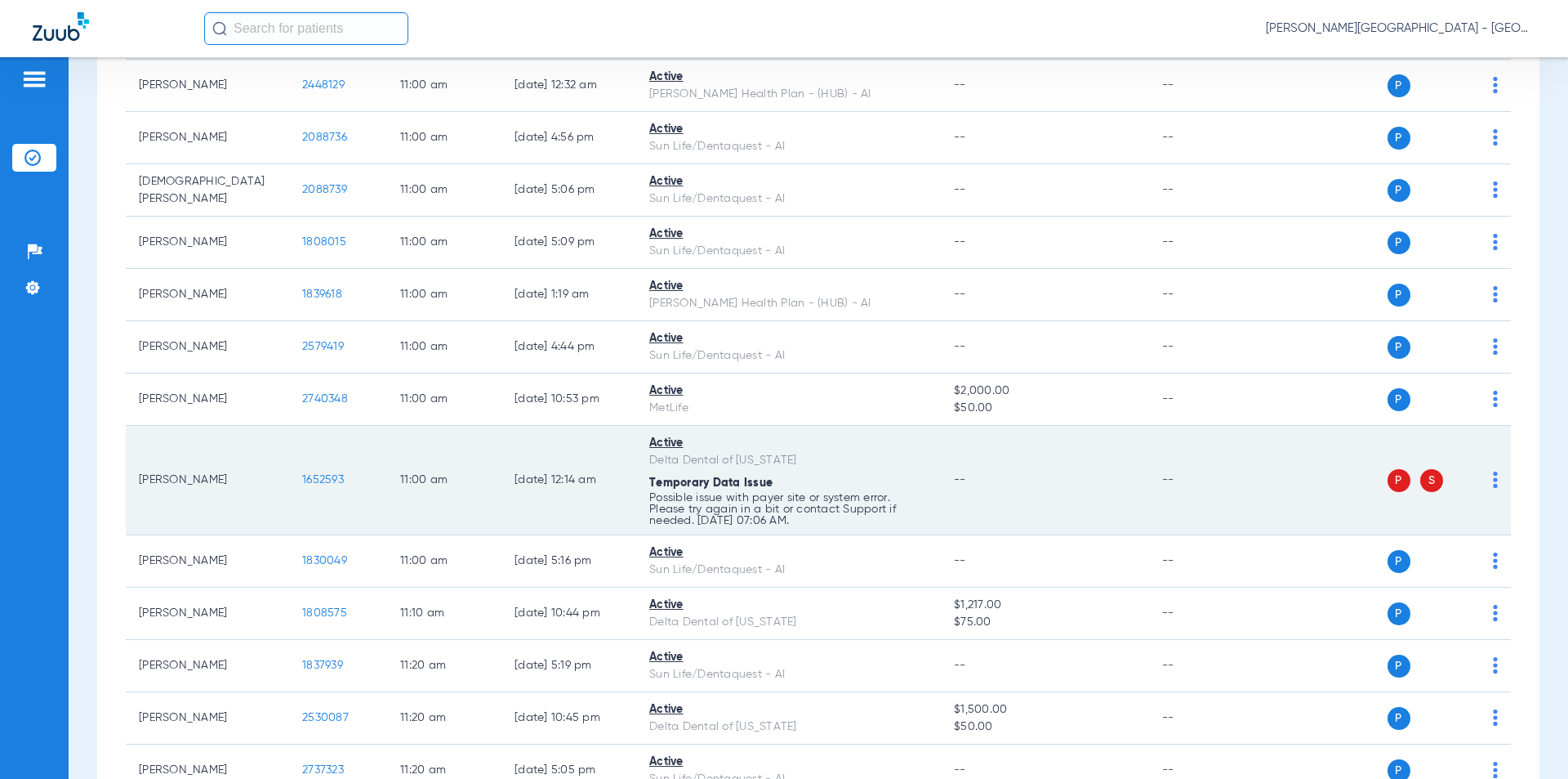
scroll to position [7680, 0]
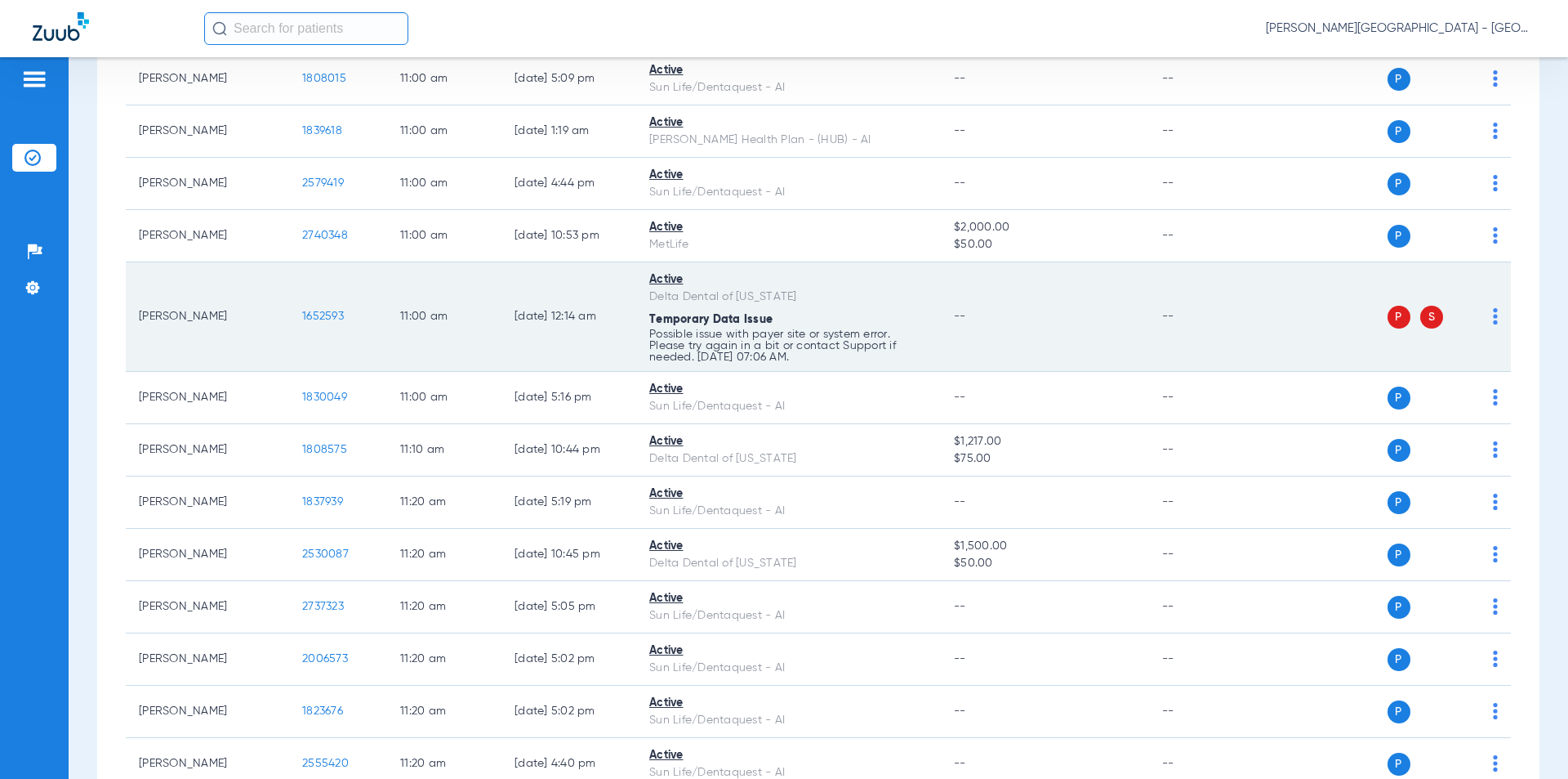
click at [294, 267] on td "1652593" at bounding box center [337, 317] width 98 height 109
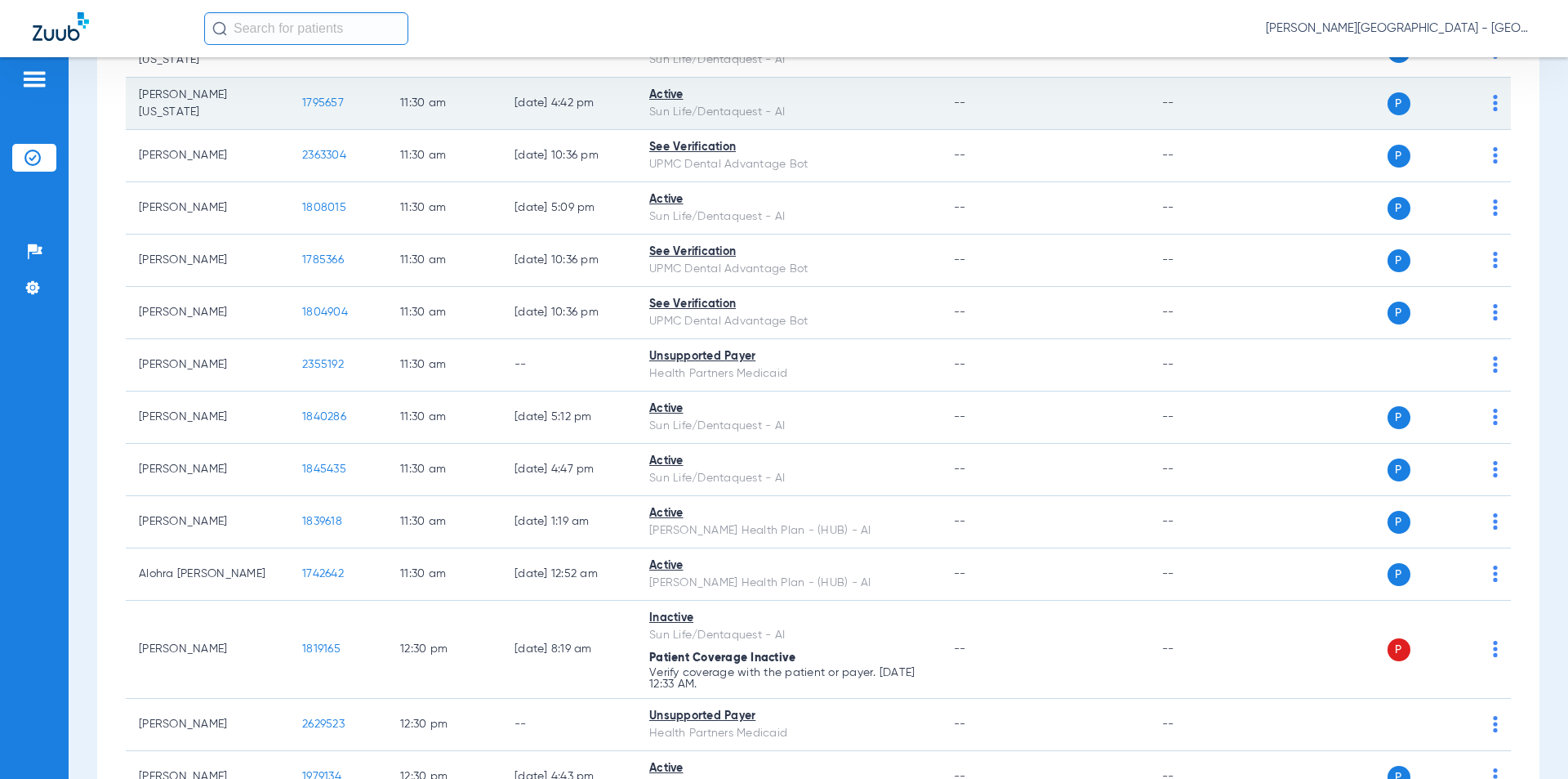
scroll to position [8578, 0]
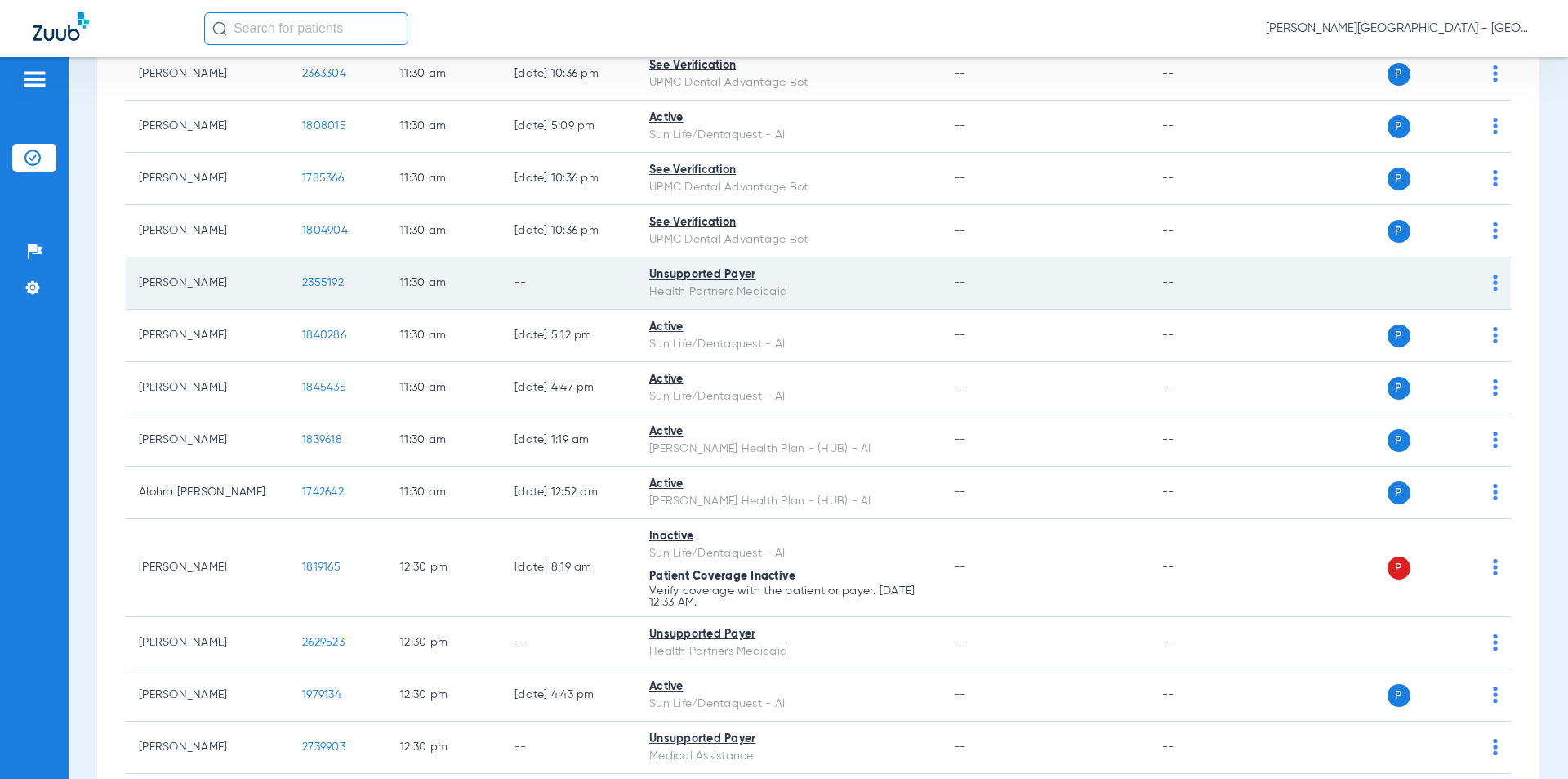
drag, startPoint x: 343, startPoint y: 233, endPoint x: 287, endPoint y: 228, distance: 56.2
click at [287, 257] on tr "[PERSON_NAME] 2355192 11:30 AM -- Unsupported Payer Health Partners Medicaid --…" at bounding box center [818, 283] width 1385 height 52
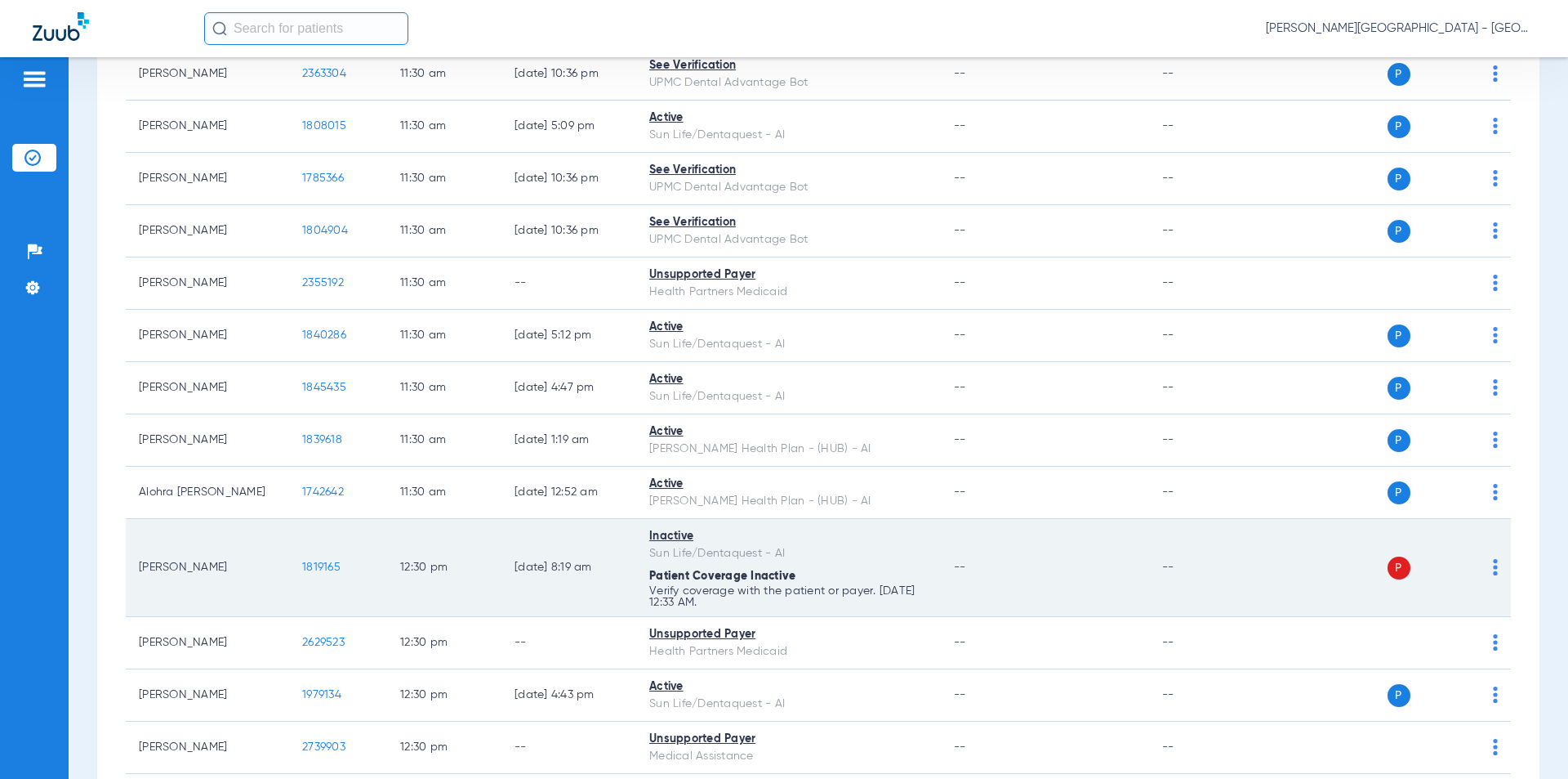
drag, startPoint x: 333, startPoint y: 518, endPoint x: 288, endPoint y: 518, distance: 45.0
click at [288, 518] on tr "[PERSON_NAME] 1819165 12:30 PM [DATE] 8:19 AM Inactive Sun Life/Dentaquest - AI…" at bounding box center [818, 567] width 1385 height 98
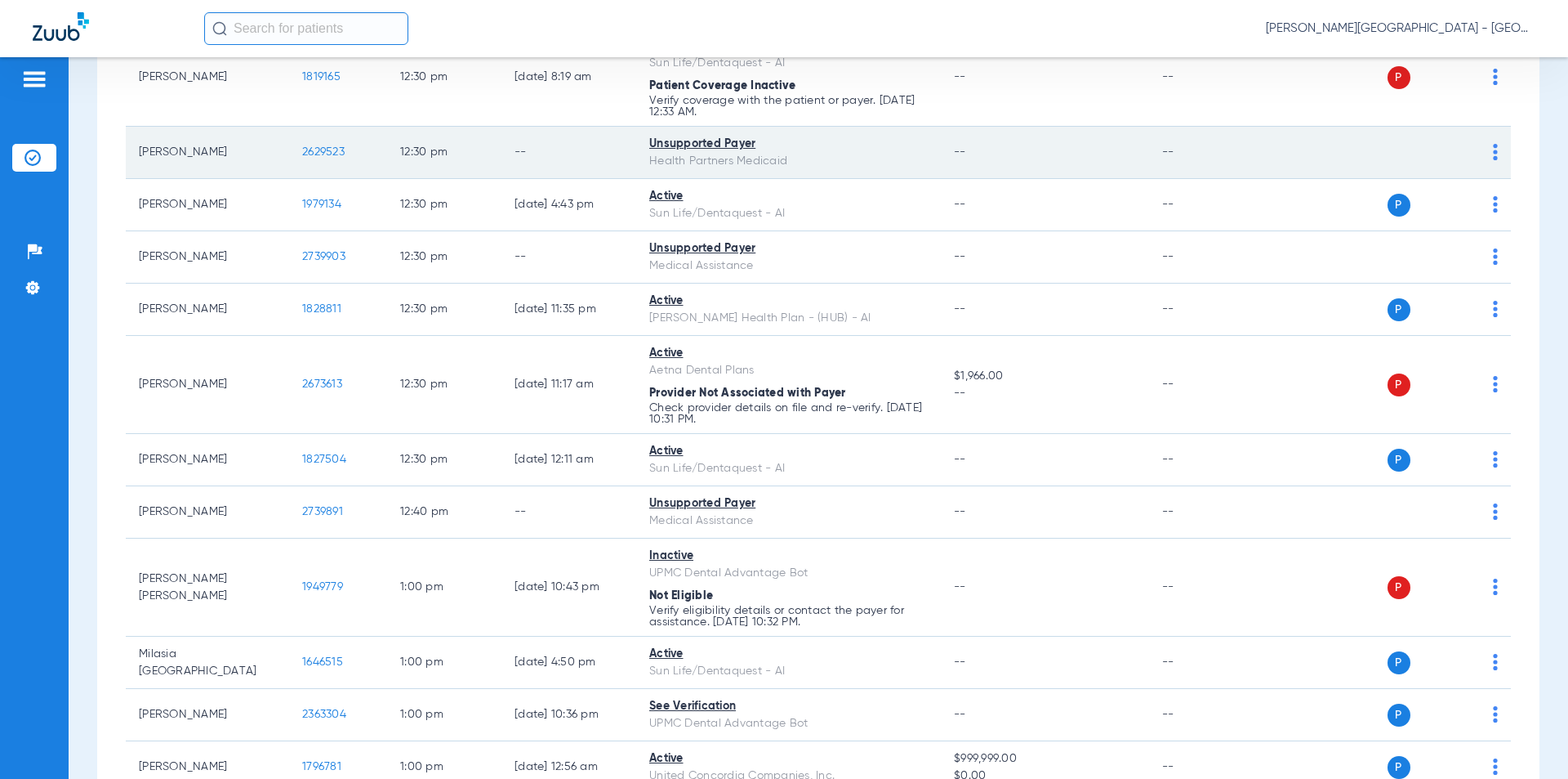
scroll to position [8986, 0]
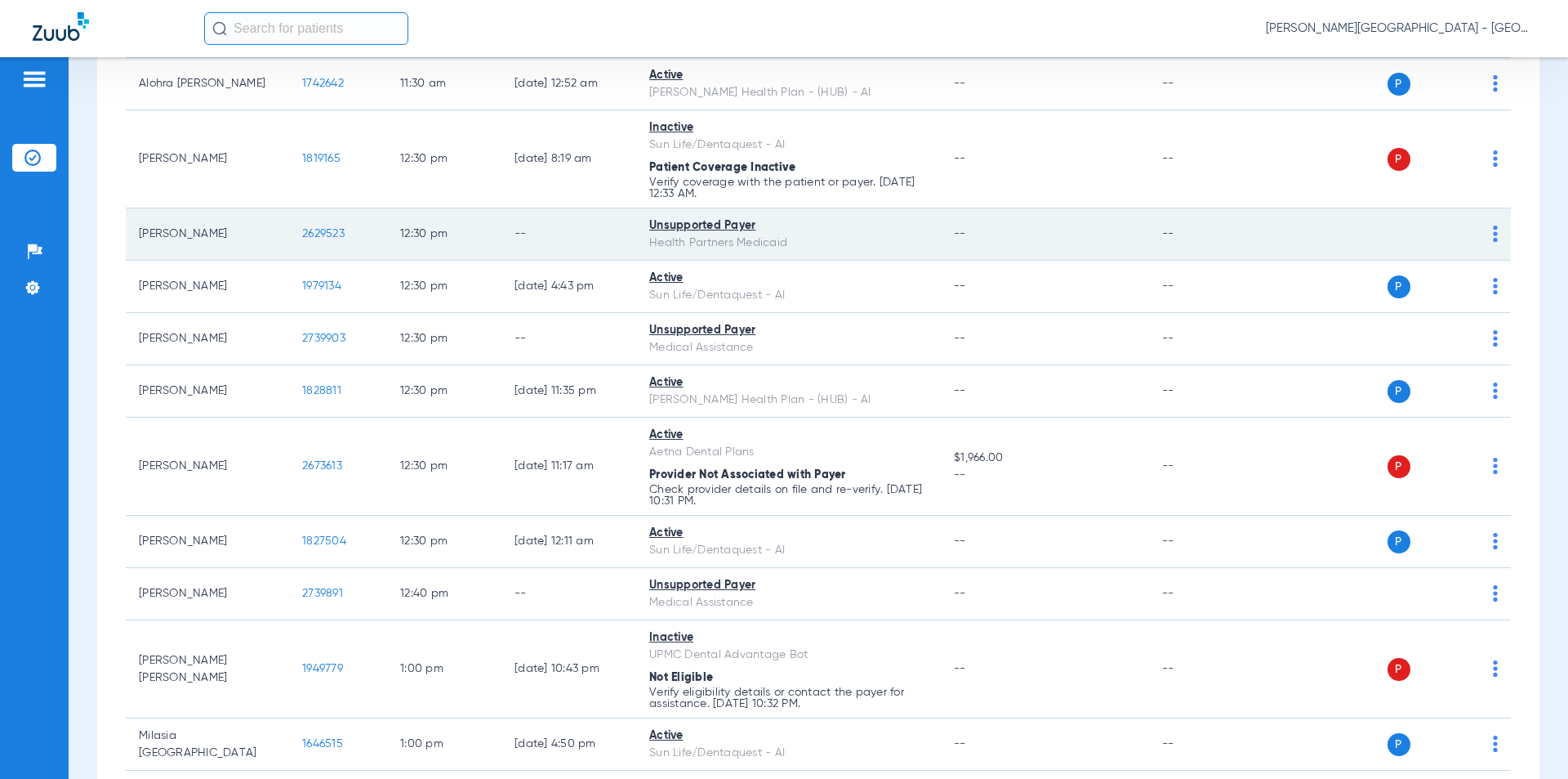
drag, startPoint x: 335, startPoint y: 185, endPoint x: 294, endPoint y: 186, distance: 41.0
click at [294, 209] on td "2629523" at bounding box center [337, 235] width 98 height 52
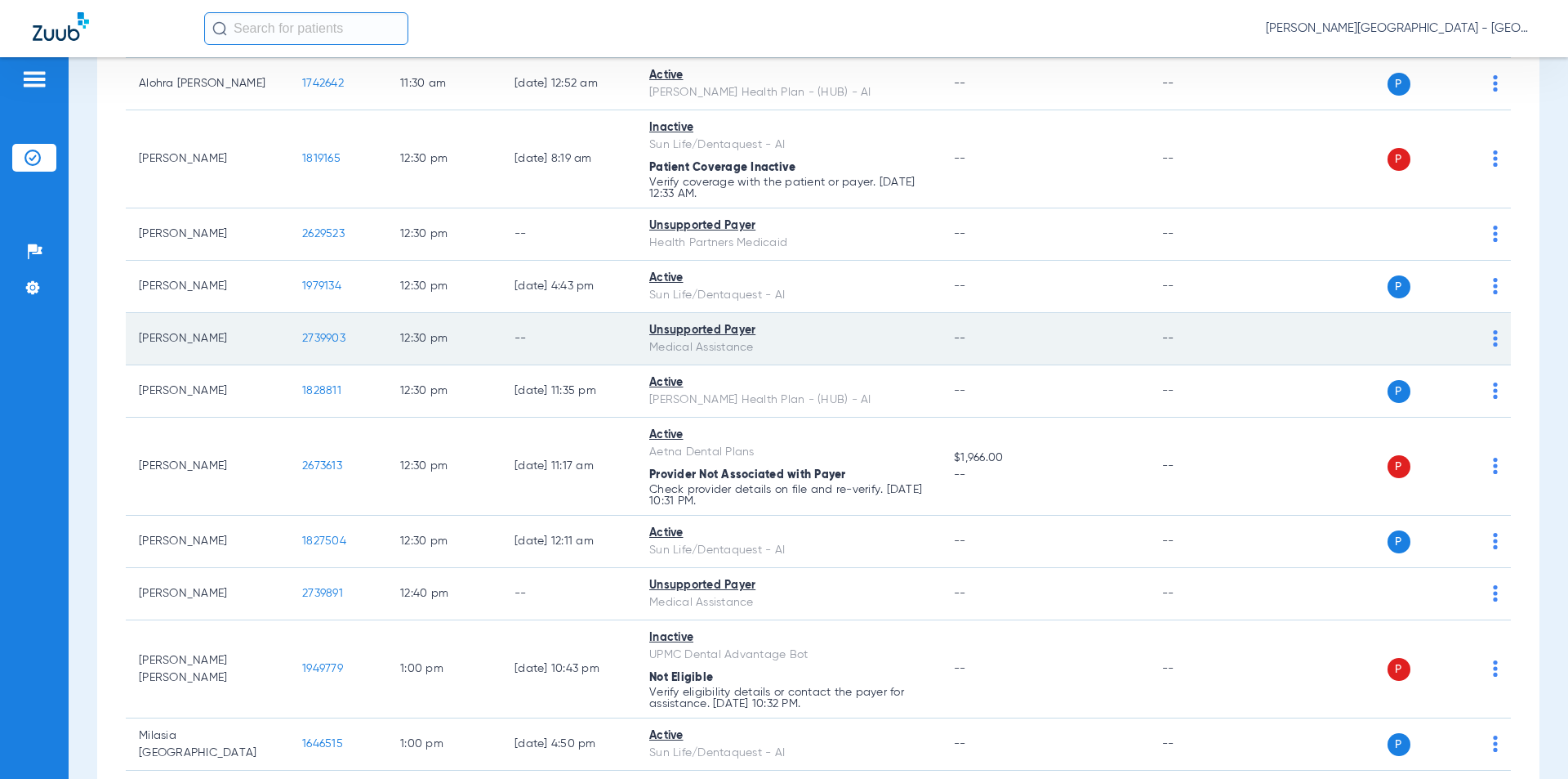
drag, startPoint x: 321, startPoint y: 290, endPoint x: 288, endPoint y: 290, distance: 33.0
click at [288, 312] on tr "[PERSON_NAME] 2739903 12:30 PM -- Unsupported Payer Medical Assistance -- -- P S" at bounding box center [818, 338] width 1385 height 52
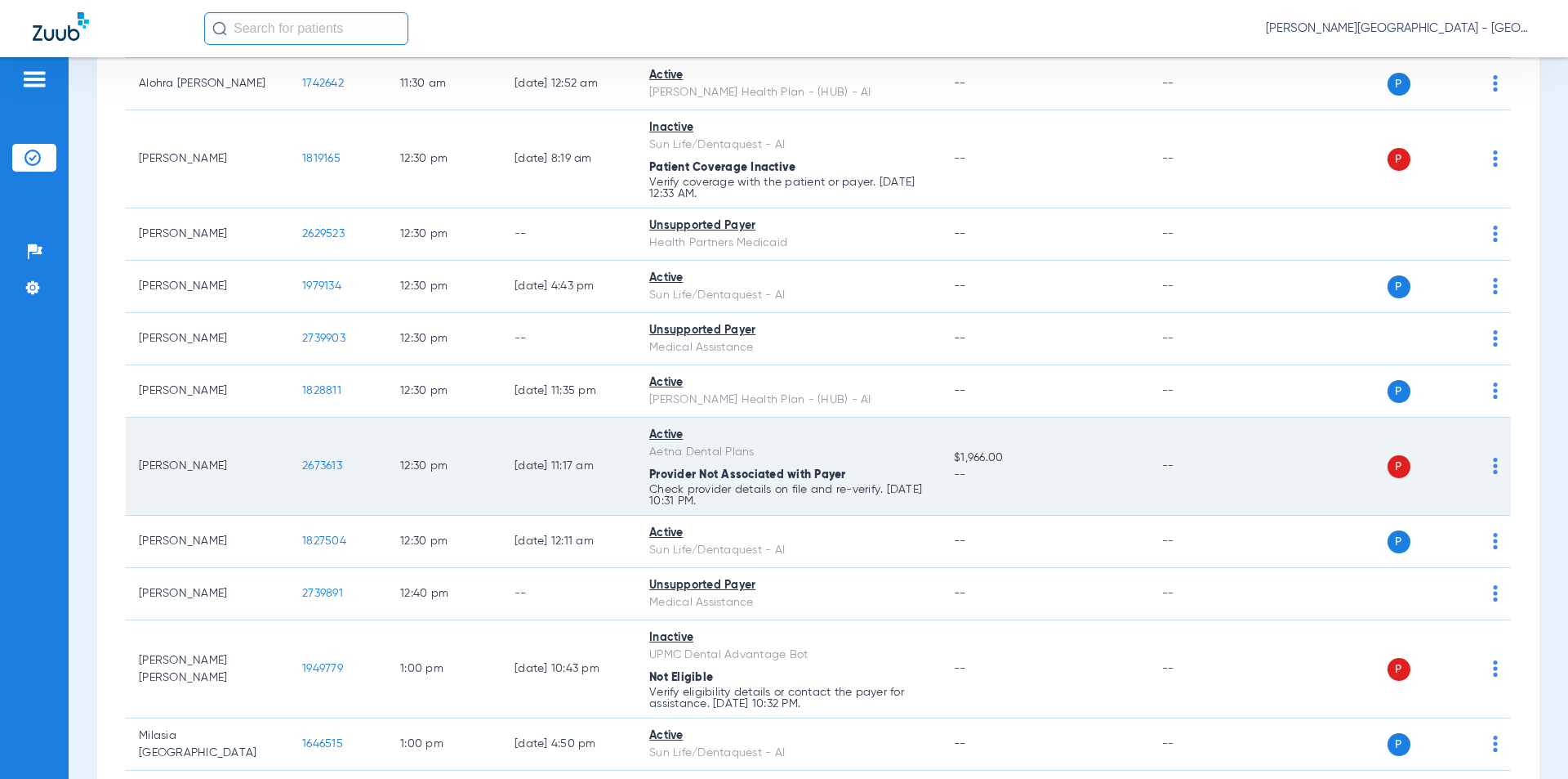
drag, startPoint x: 350, startPoint y: 415, endPoint x: 285, endPoint y: 414, distance: 65.0
click at [285, 417] on tr "[PERSON_NAME] 2673613 12:30 PM [DATE] 11:17 AM Active Aetna Dental Plans Provid…" at bounding box center [818, 466] width 1385 height 98
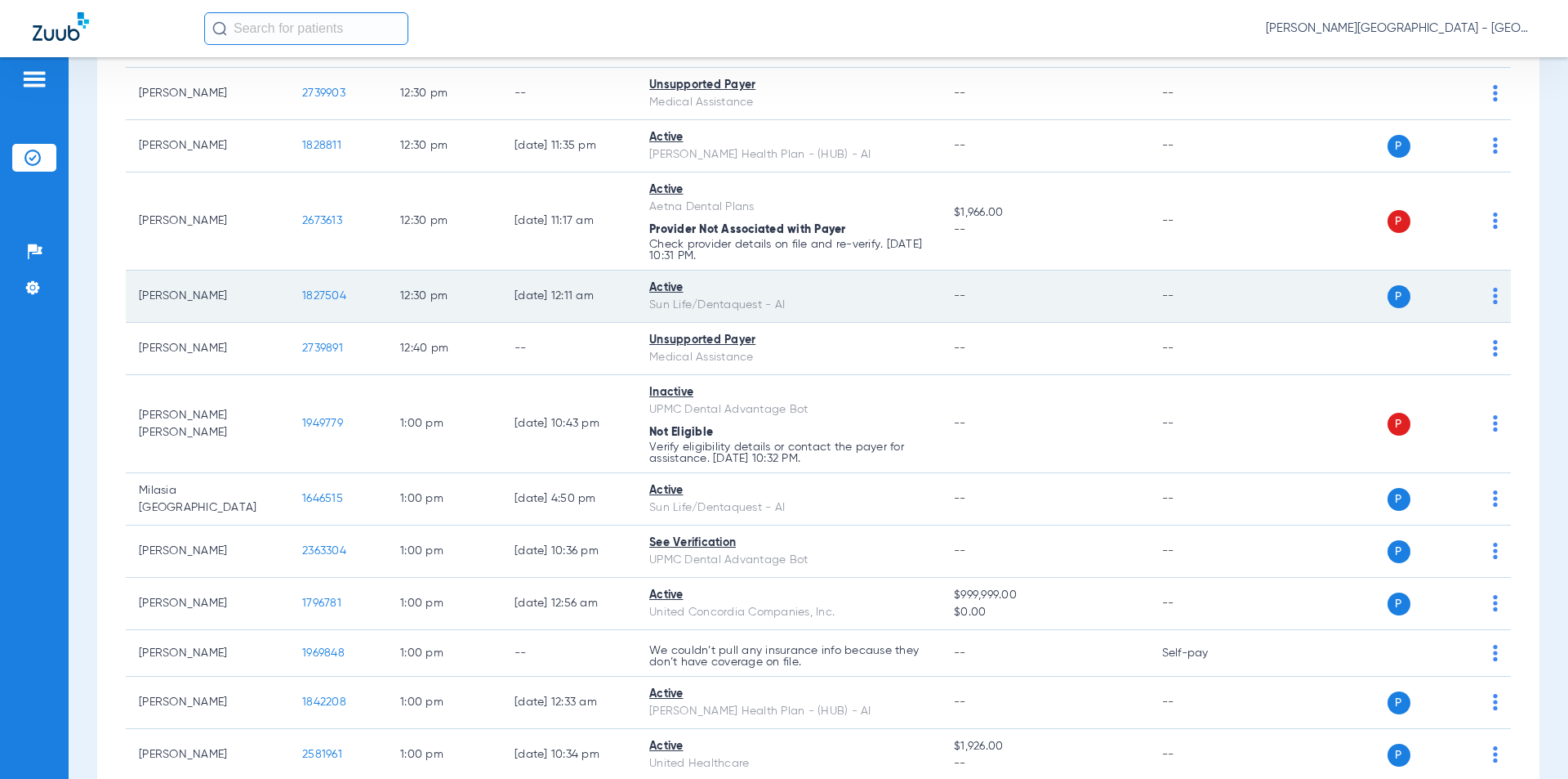
scroll to position [9313, 0]
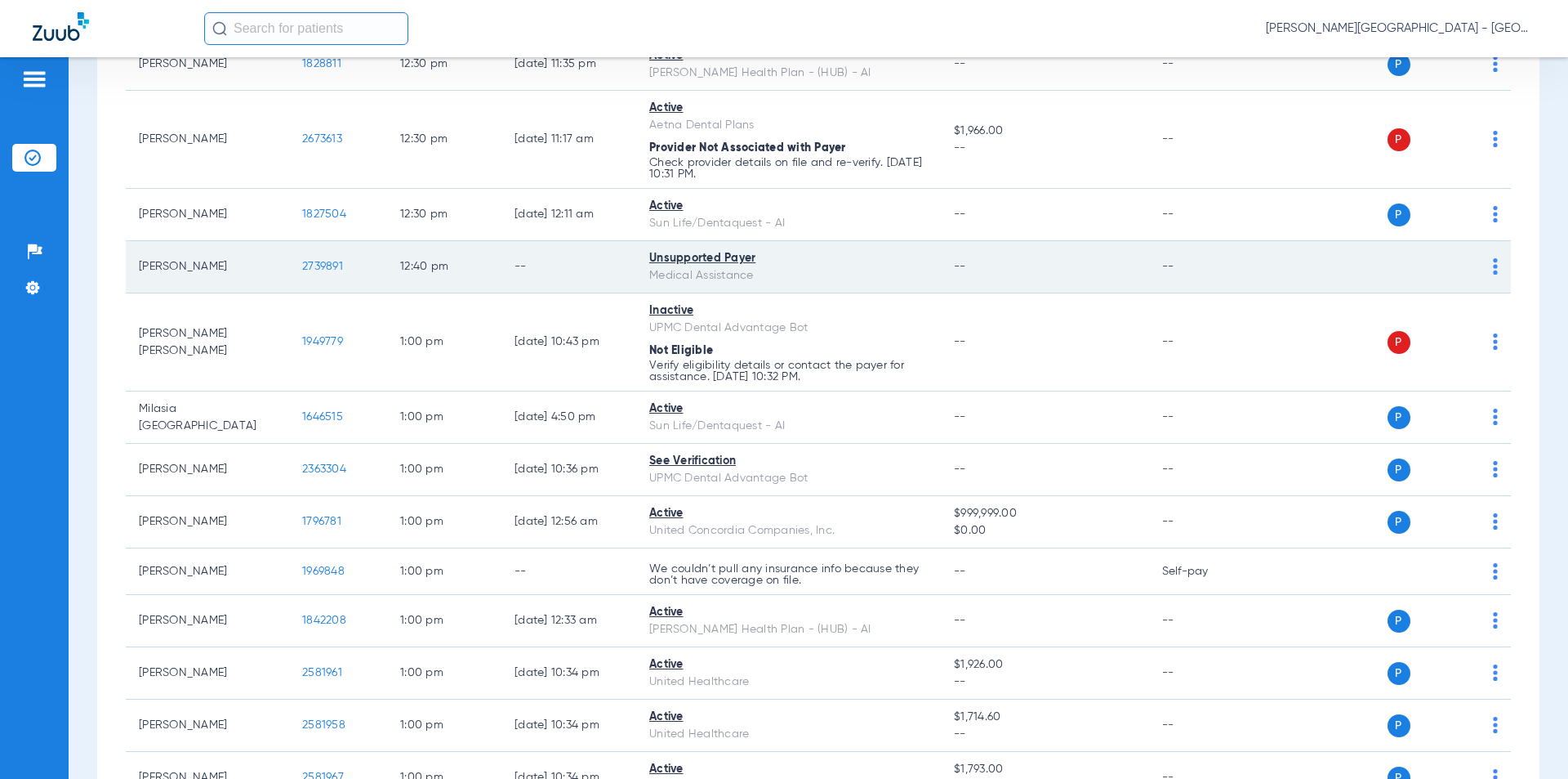
drag, startPoint x: 310, startPoint y: 217, endPoint x: 331, endPoint y: 218, distance: 21.0
click at [285, 241] on tr "[PERSON_NAME] 2739891 12:40 PM -- Unsupported Payer Medical Assistance -- -- P S" at bounding box center [818, 267] width 1385 height 52
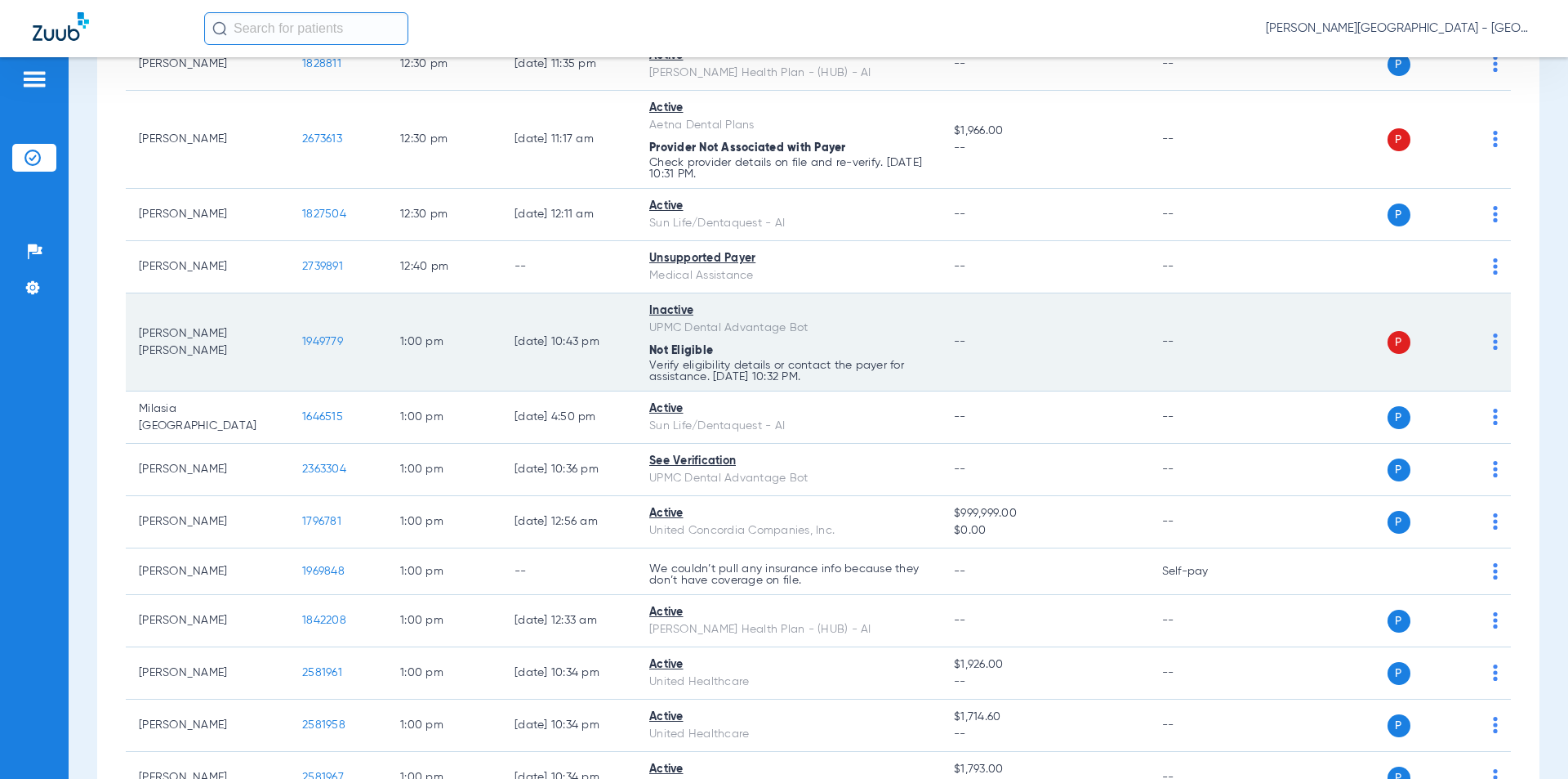
drag, startPoint x: 317, startPoint y: 302, endPoint x: 279, endPoint y: 299, distance: 38.1
click at [279, 299] on tr "[PERSON_NAME] [PERSON_NAME] 1949779 1:00 PM [DATE] 10:43 PM Inactive UPMC Denta…" at bounding box center [818, 342] width 1385 height 98
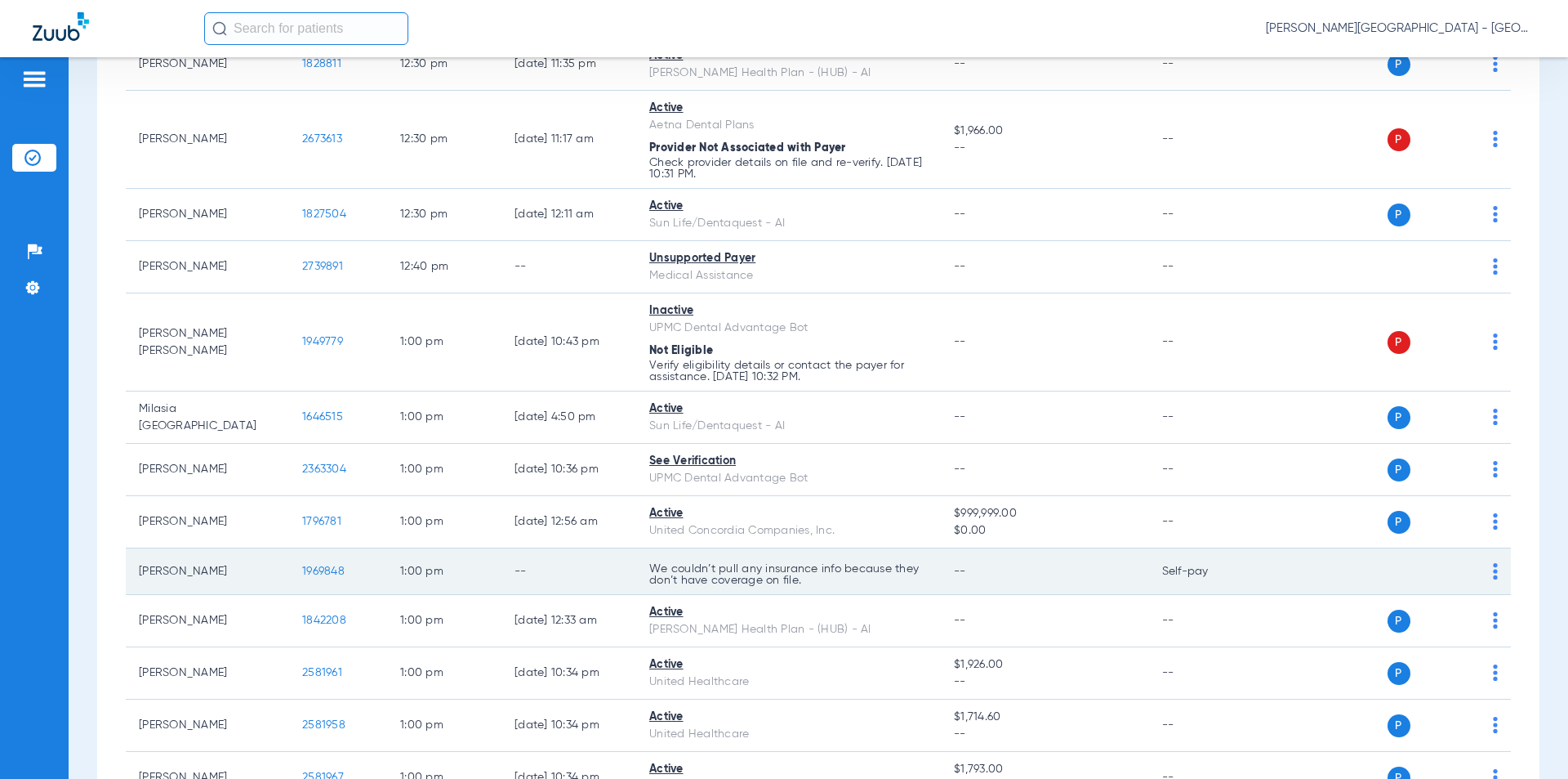
drag, startPoint x: 348, startPoint y: 520, endPoint x: 321, endPoint y: 518, distance: 27.1
click at [293, 548] on td "1969848" at bounding box center [337, 571] width 98 height 47
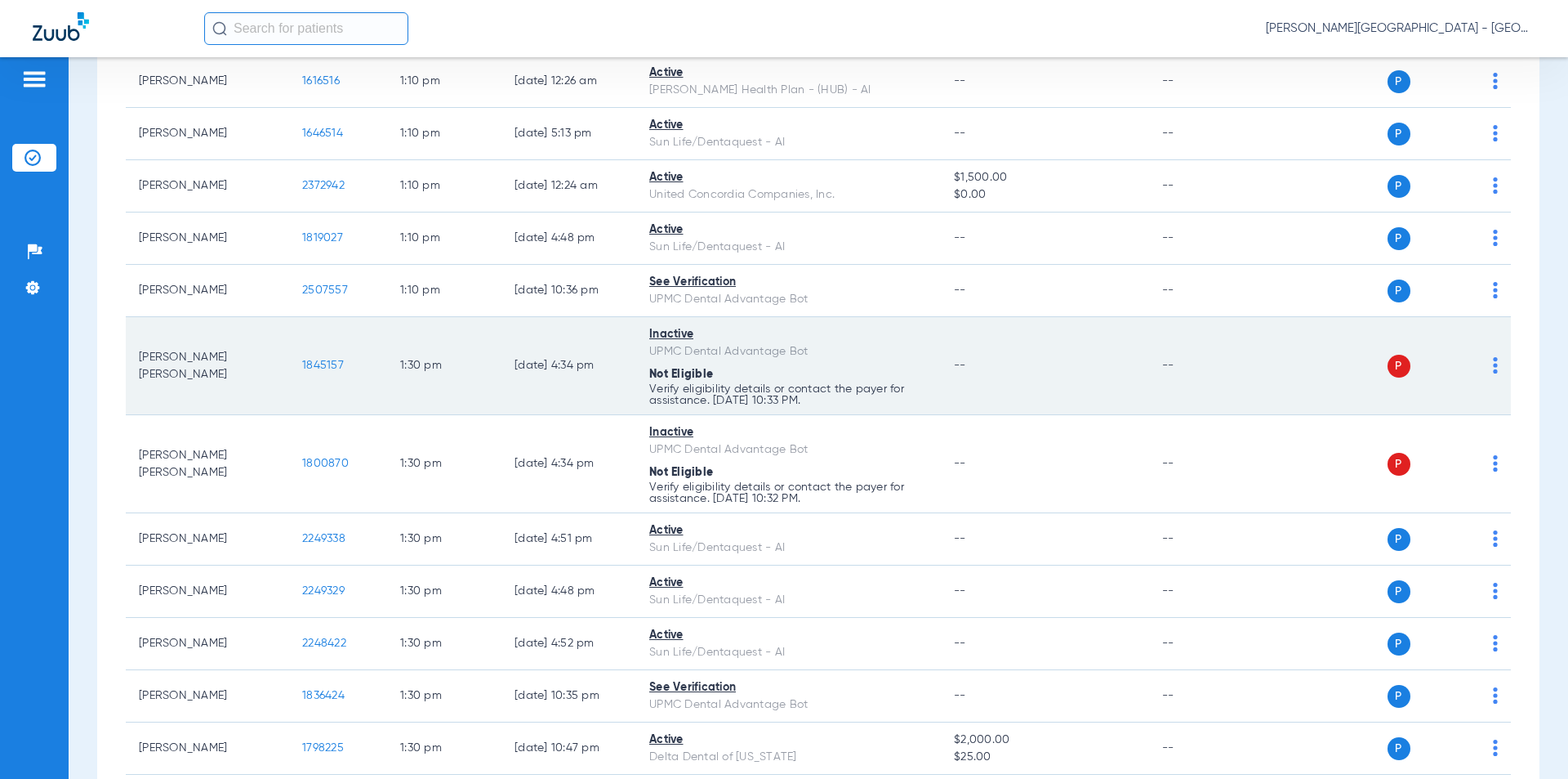
scroll to position [10539, 0]
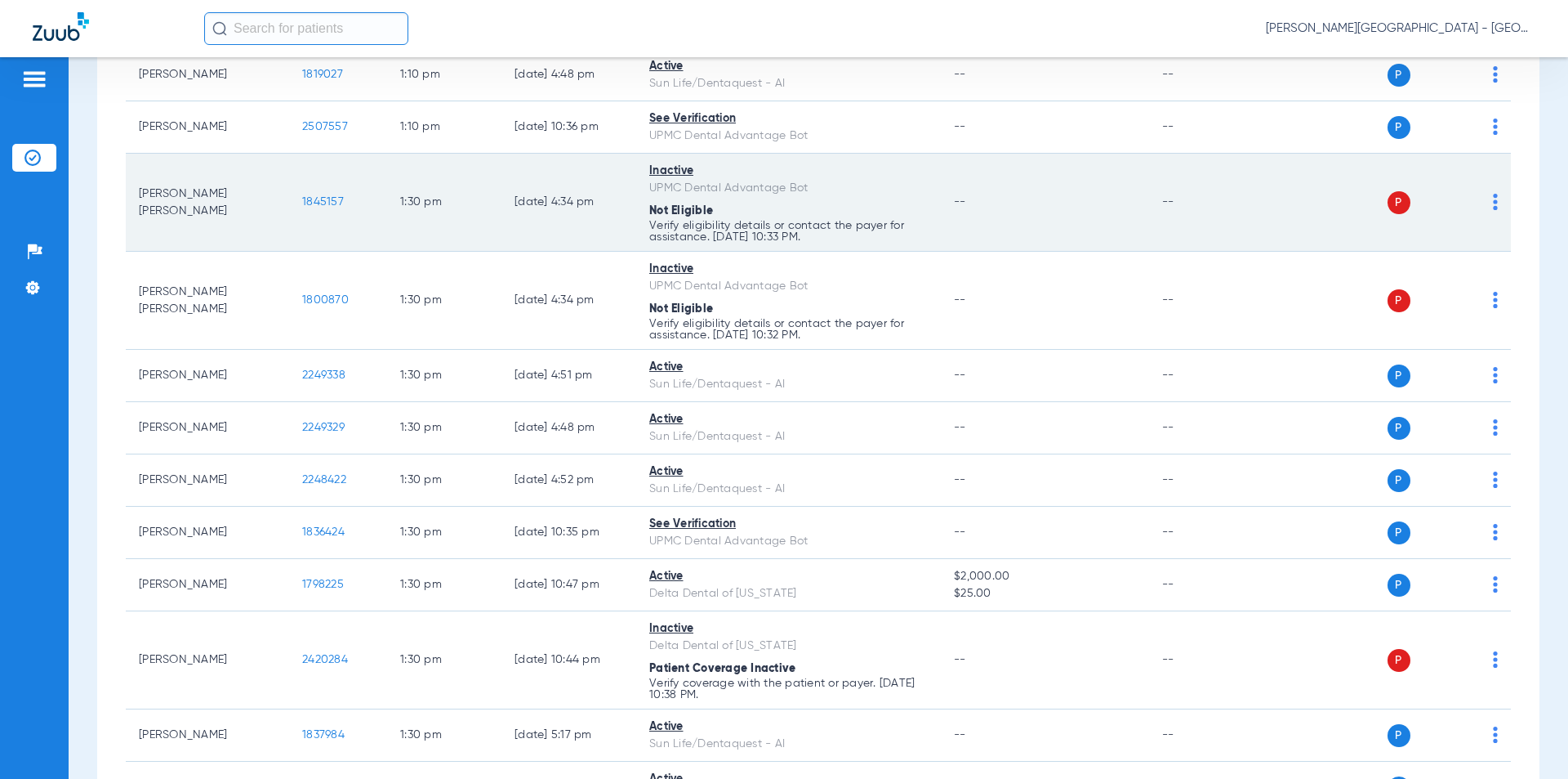
drag, startPoint x: 299, startPoint y: 155, endPoint x: 344, endPoint y: 170, distance: 47.4
click at [287, 155] on tr "[PERSON_NAME] [PERSON_NAME] 1845157 1:30 PM [DATE] 4:34 PM Inactive UPMC Dental…" at bounding box center [818, 202] width 1385 height 98
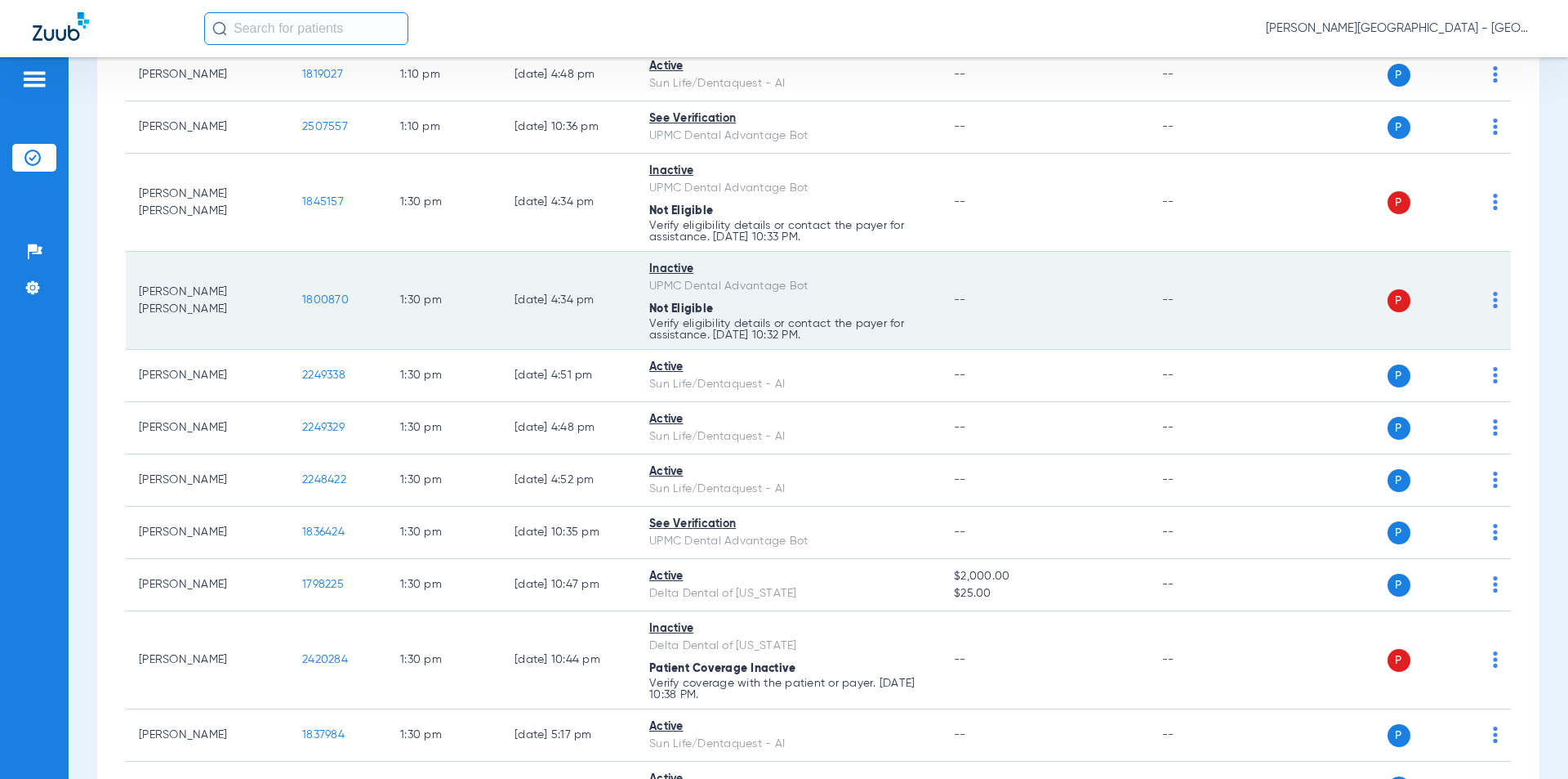
scroll to position [10703, 0]
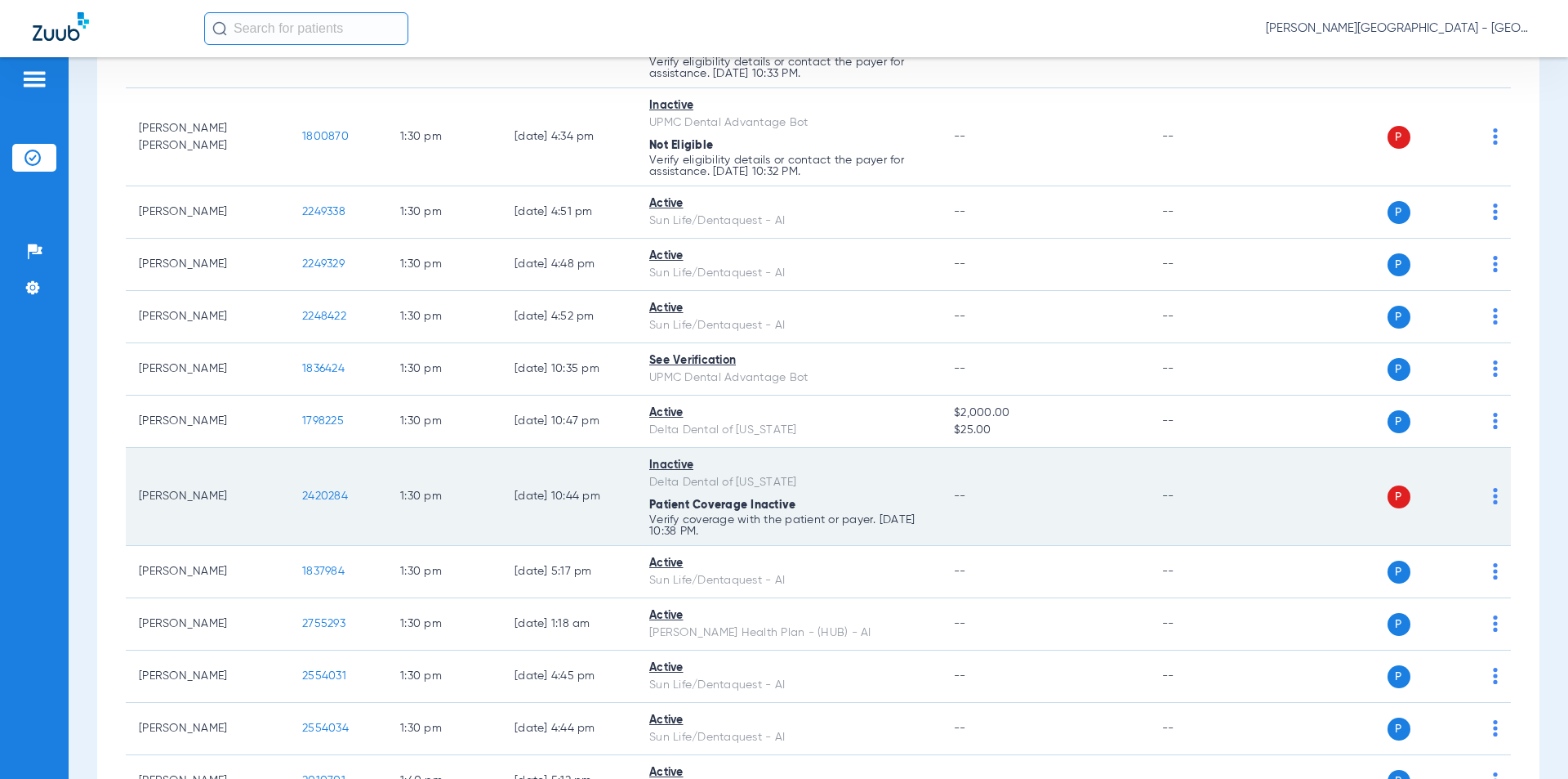
drag, startPoint x: 307, startPoint y: 451, endPoint x: 337, endPoint y: 462, distance: 32.0
click at [286, 451] on tr "[PERSON_NAME] 2420284 1:30 PM [DATE] 10:44 PM Inactive Delta Dental of [US_STAT…" at bounding box center [818, 496] width 1385 height 98
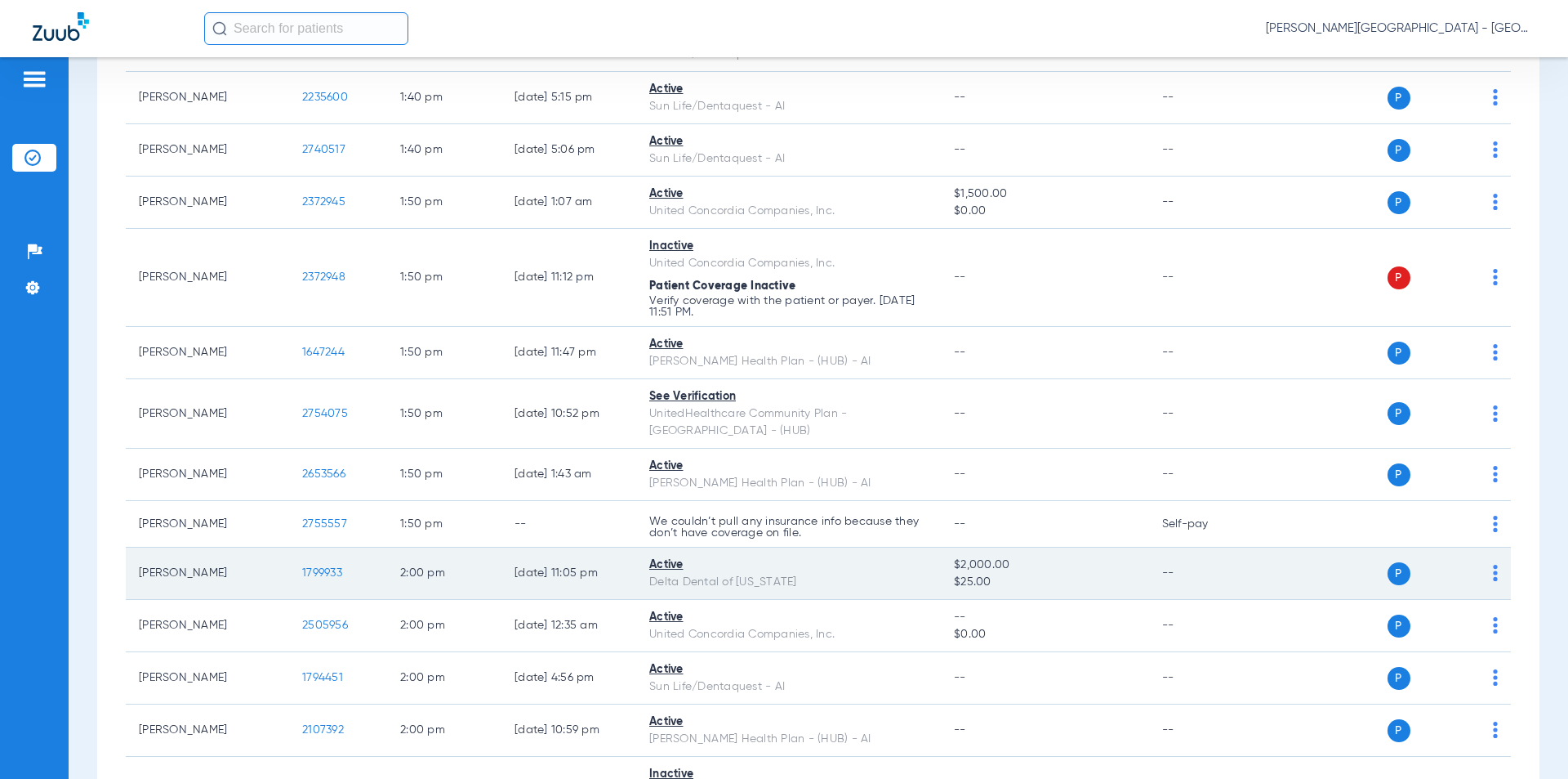
scroll to position [11519, 0]
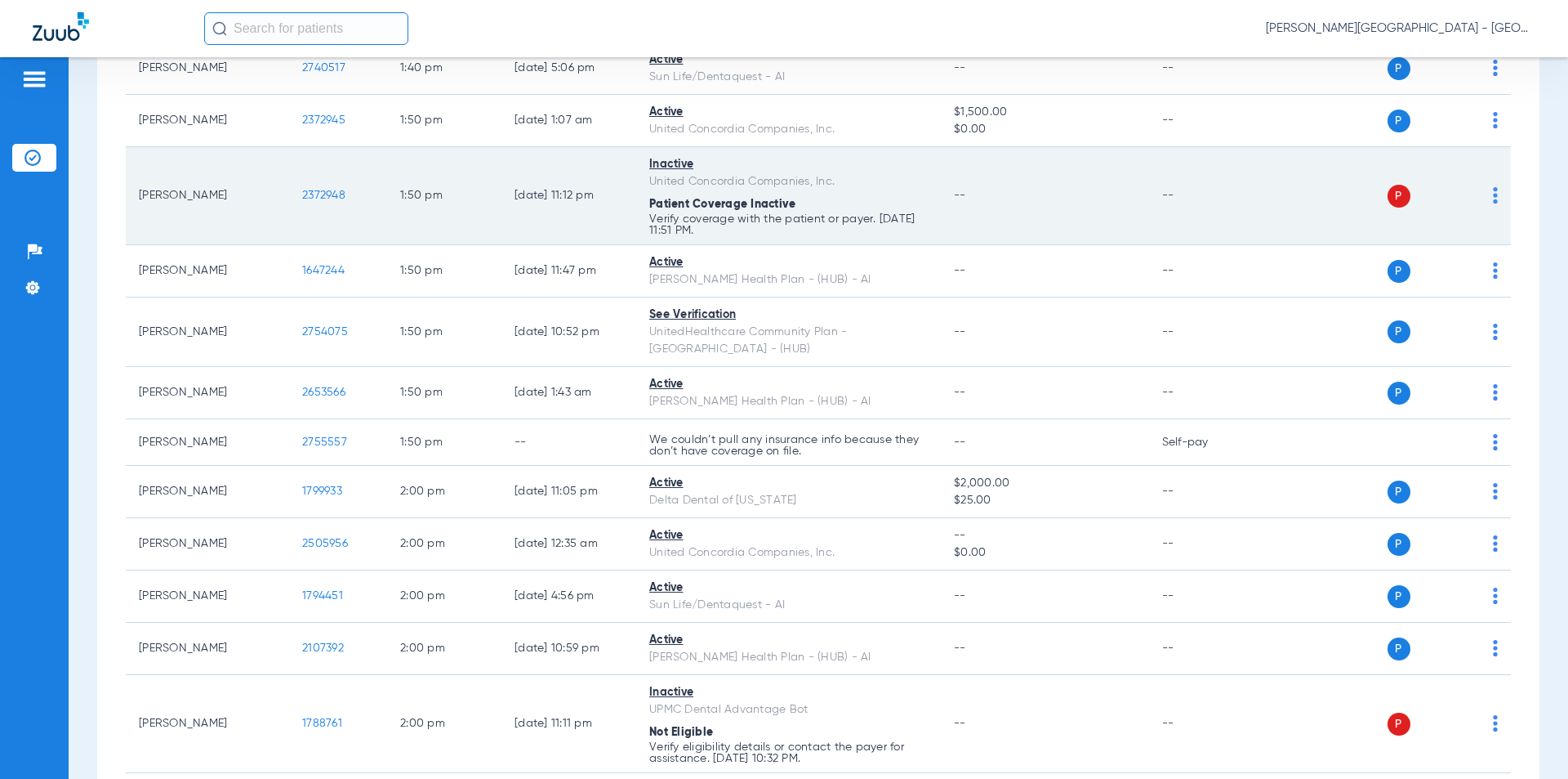
click at [277, 147] on tr "[PERSON_NAME] 2372948 1:50 PM [DATE] 11:12 PM Inactive United Concordia Compani…" at bounding box center [818, 195] width 1385 height 98
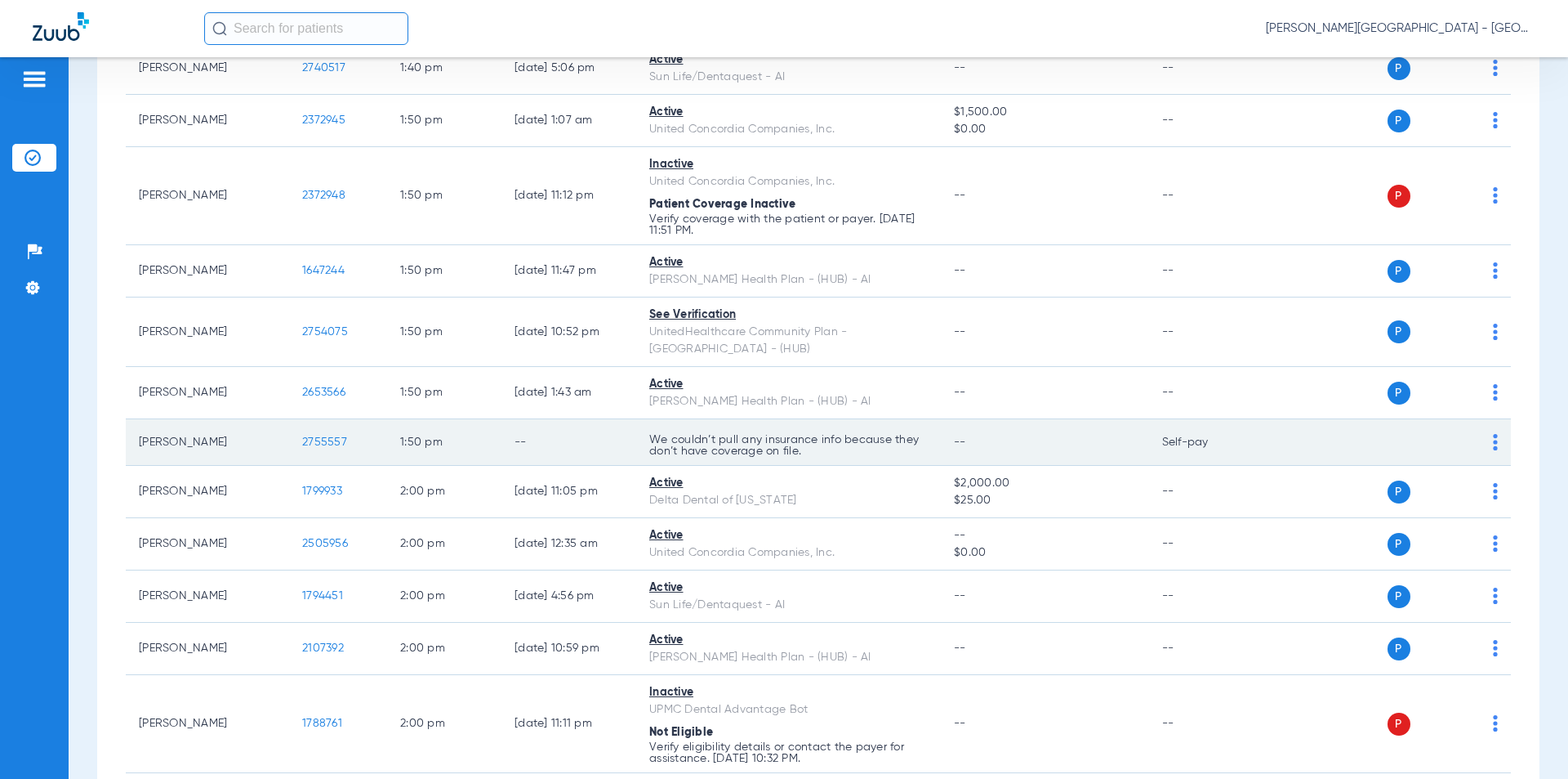
drag, startPoint x: 310, startPoint y: 372, endPoint x: 321, endPoint y: 370, distance: 11.2
click at [285, 419] on tr "[PERSON_NAME] 2755557 1:50 PM -- We couldn’t pull any insurance info because th…" at bounding box center [818, 442] width 1385 height 47
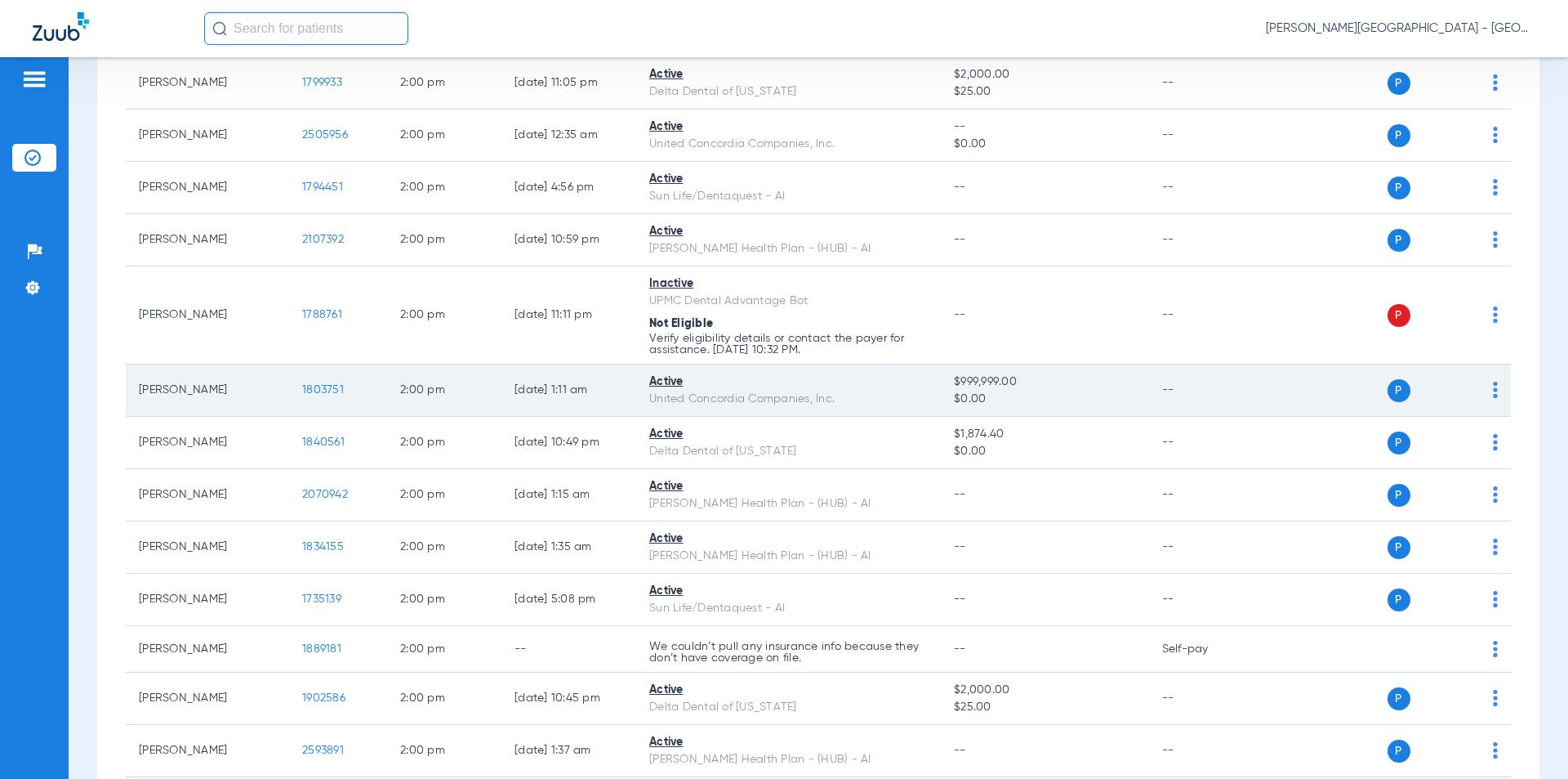
scroll to position [12009, 0]
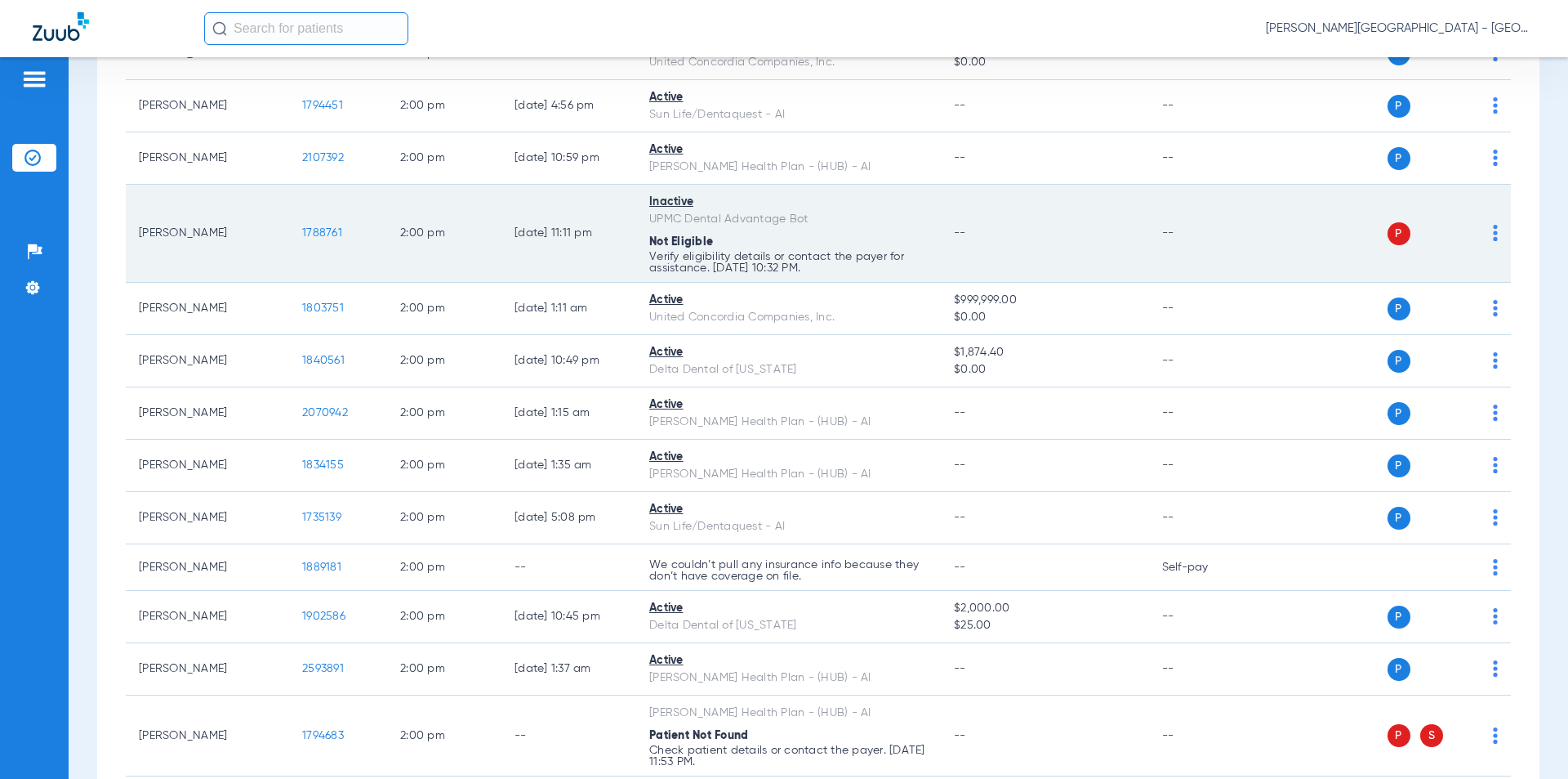
click at [294, 184] on td "1788761" at bounding box center [337, 233] width 98 height 98
